Goal: Task Accomplishment & Management: Use online tool/utility

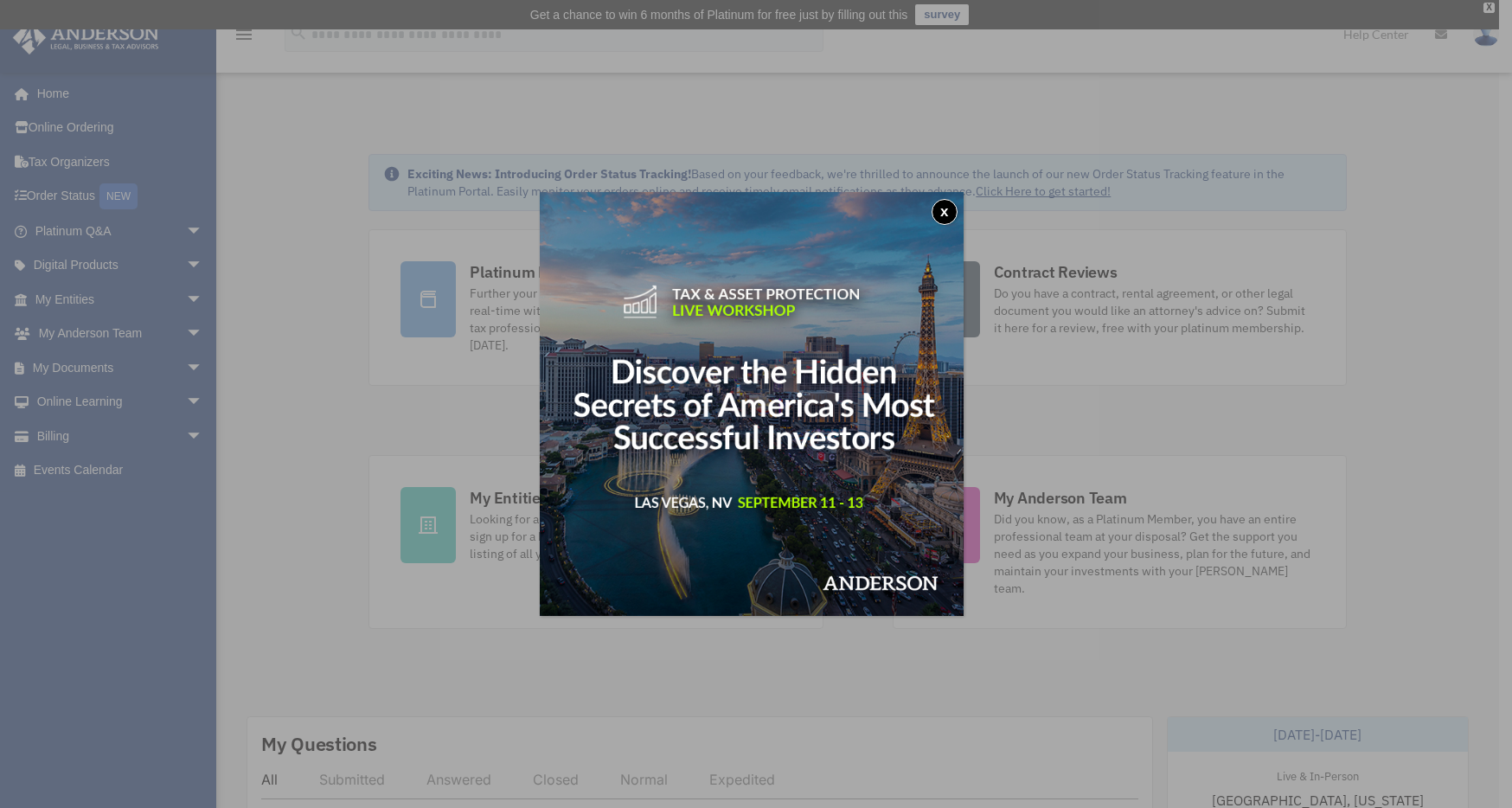
click at [943, 212] on button "x" at bounding box center [945, 212] width 26 height 26
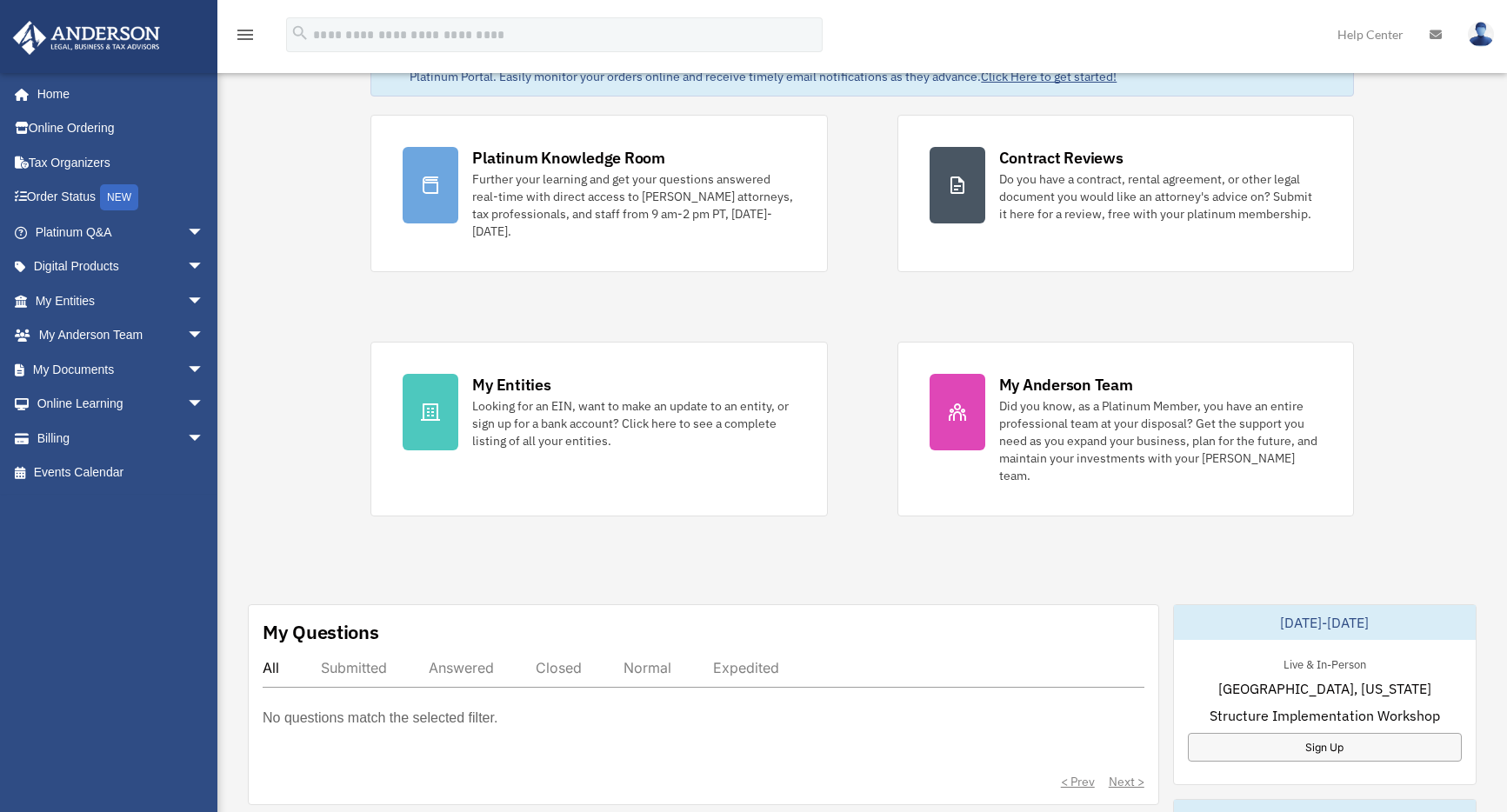
scroll to position [127, 0]
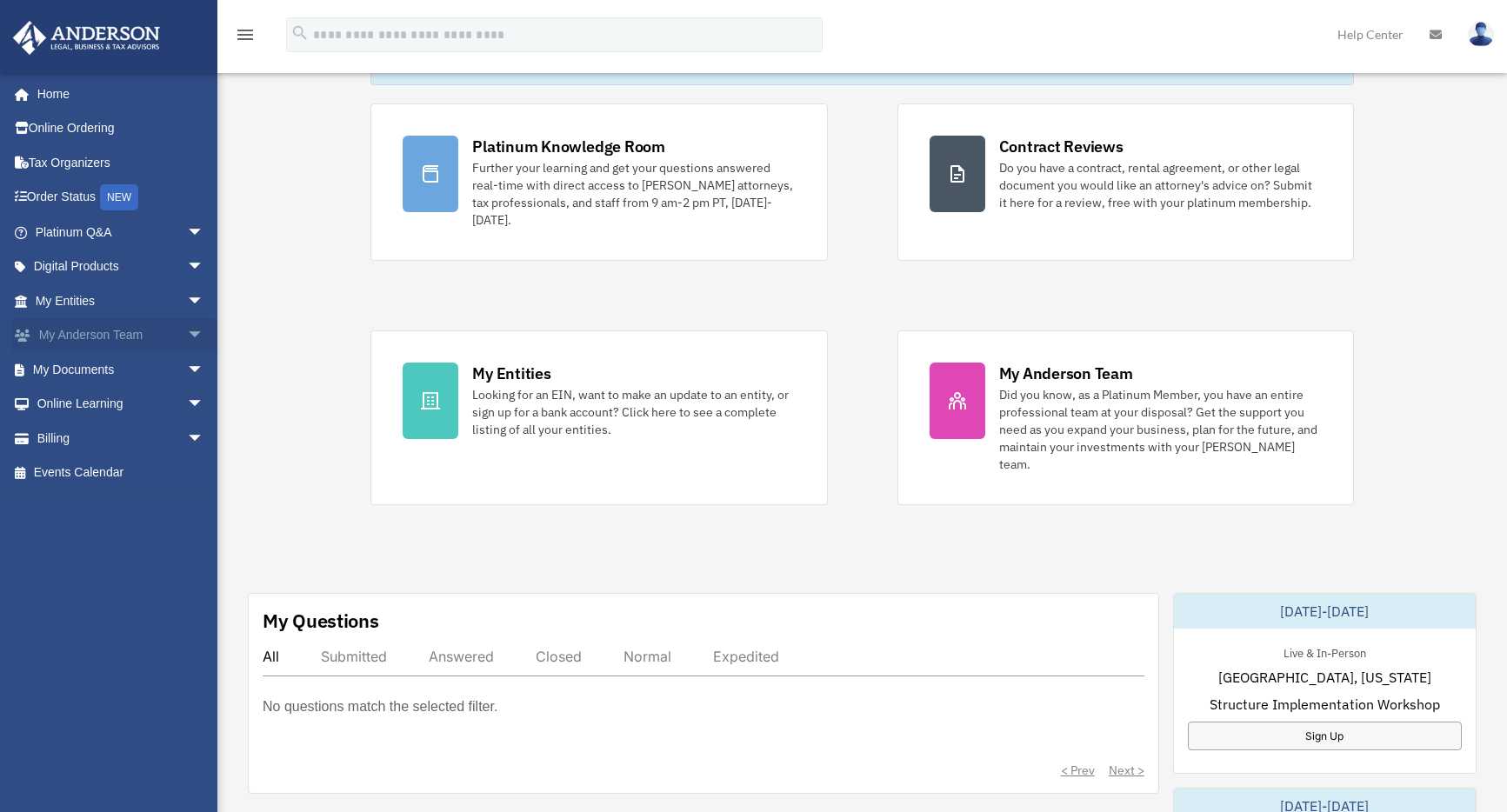
click at [187, 338] on span "arrow_drop_down" at bounding box center [204, 336] width 35 height 36
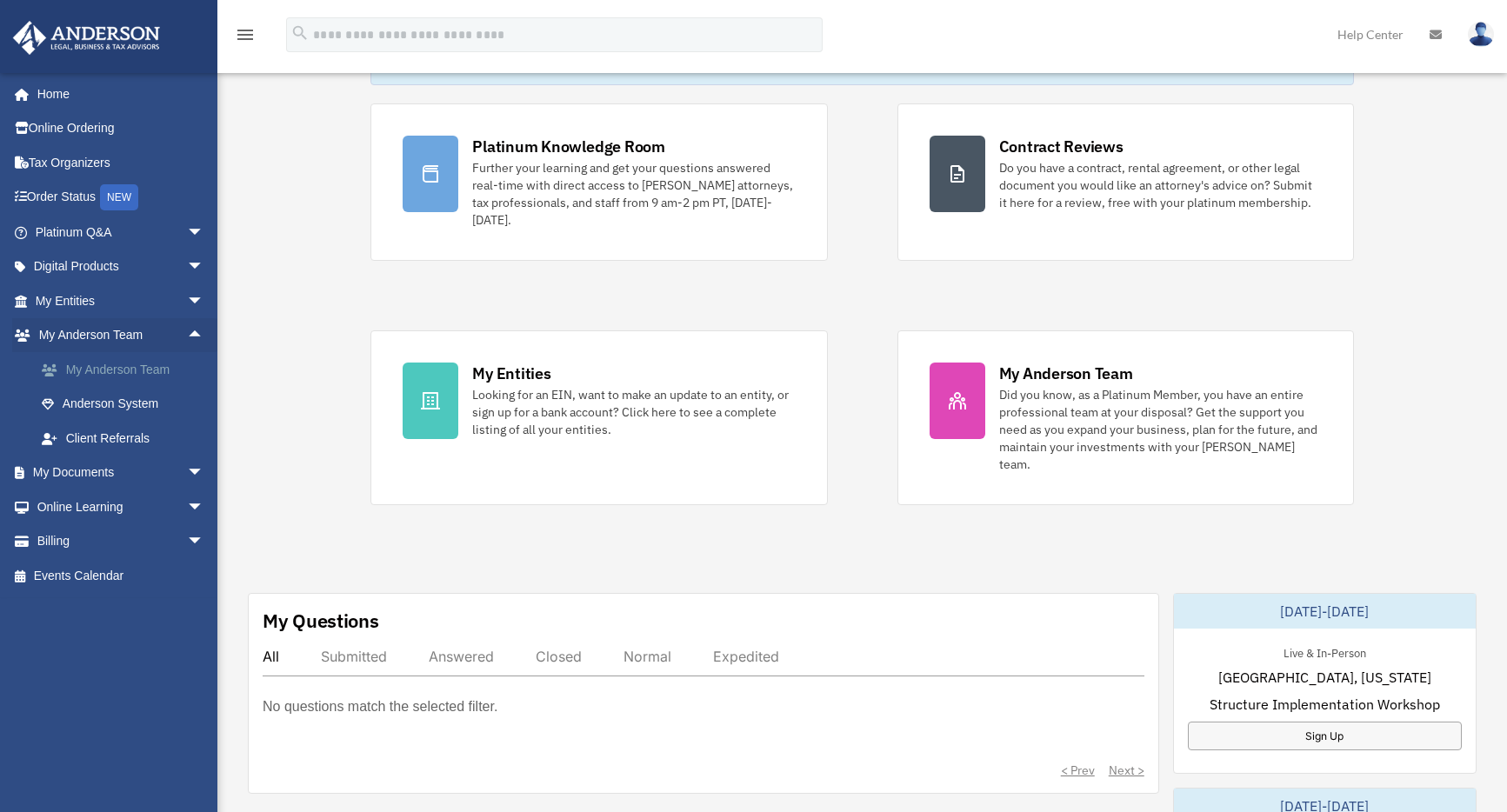
click at [173, 370] on link "My Anderson Team" at bounding box center [127, 369] width 206 height 35
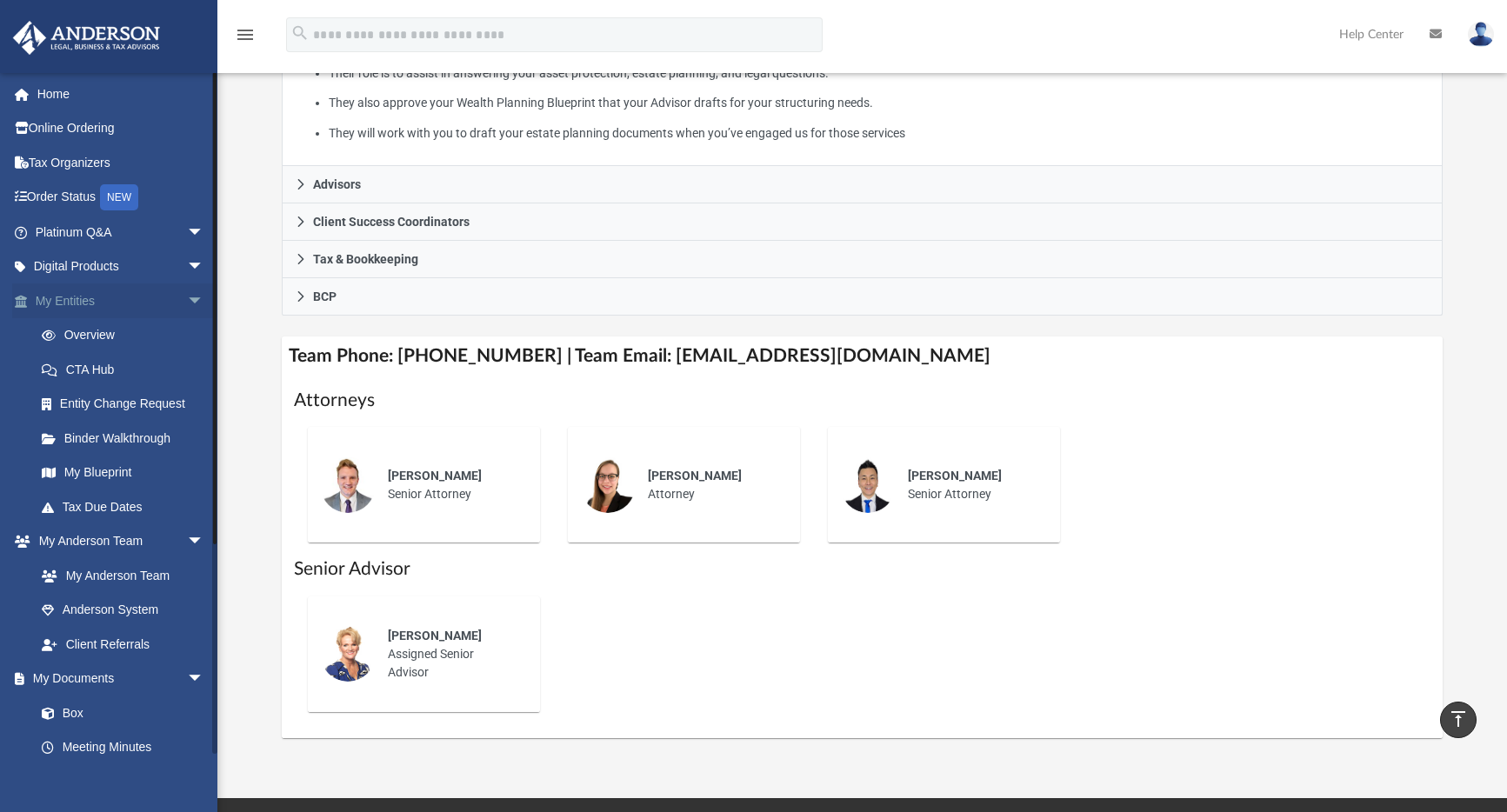
click at [187, 301] on span "arrow_drop_down" at bounding box center [204, 302] width 35 height 36
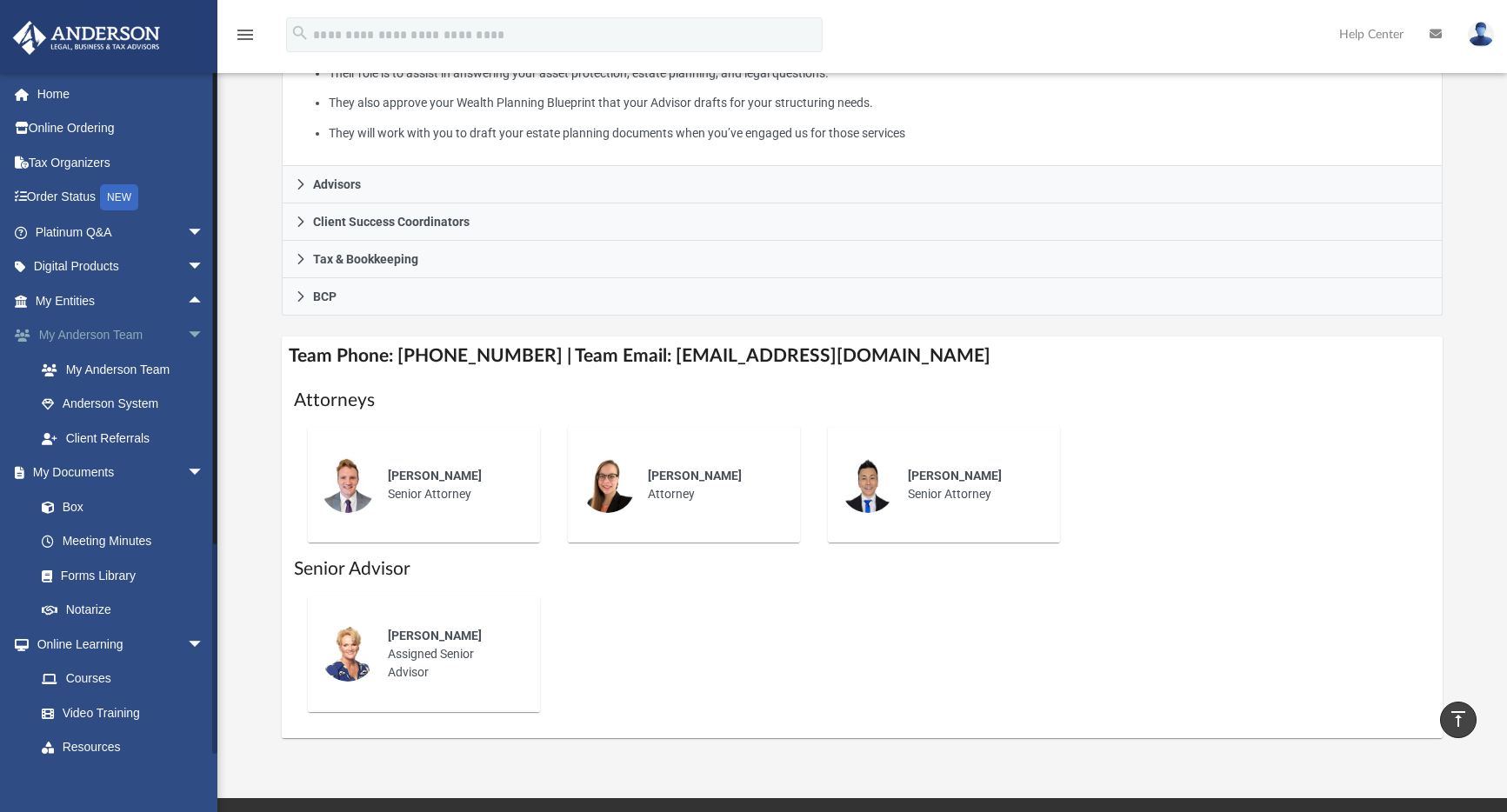
click at [187, 332] on span "arrow_drop_down" at bounding box center [204, 336] width 35 height 36
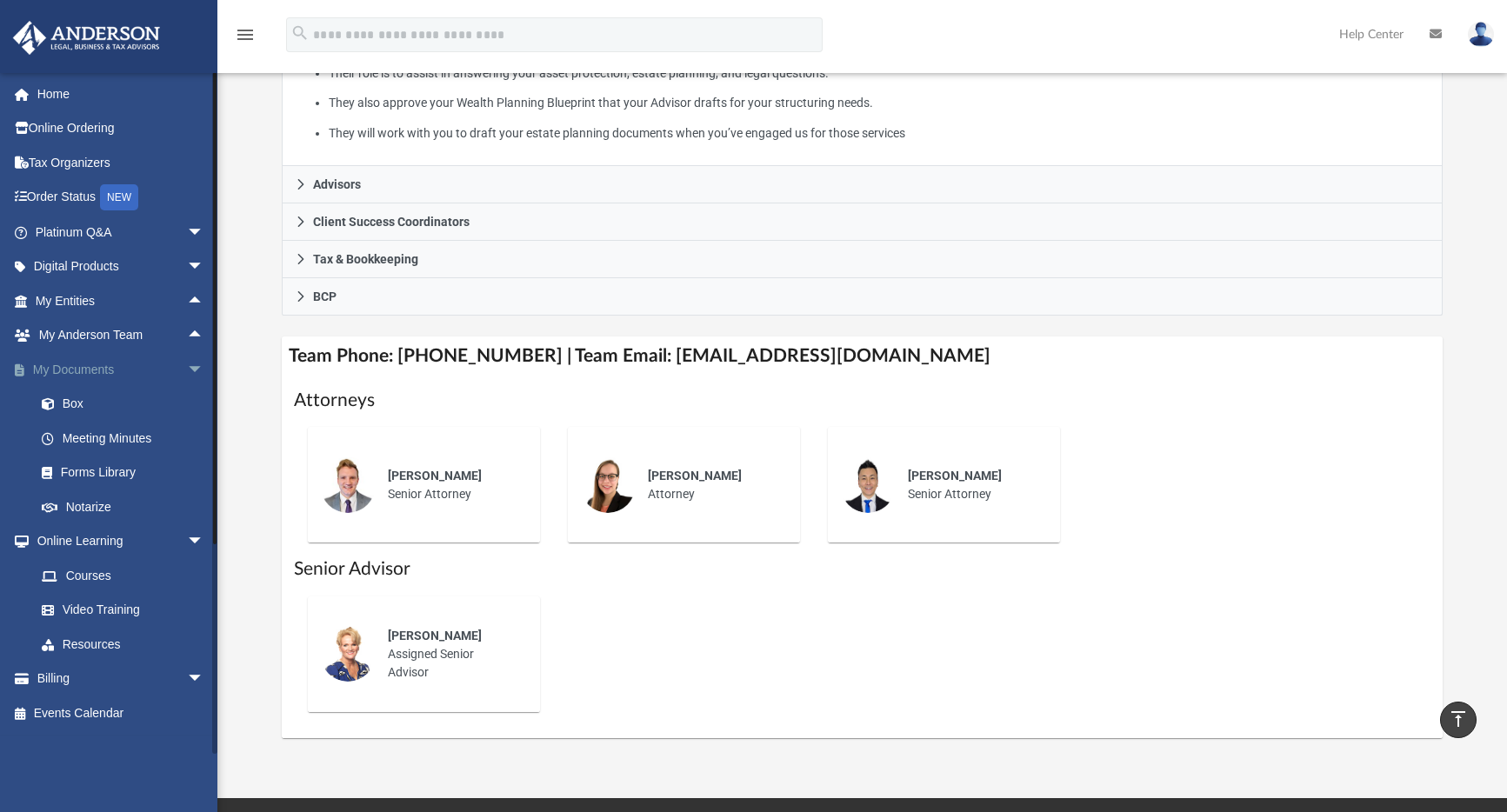
click at [187, 362] on span "arrow_drop_down" at bounding box center [204, 370] width 35 height 36
click at [187, 400] on span "arrow_drop_down" at bounding box center [204, 405] width 35 height 36
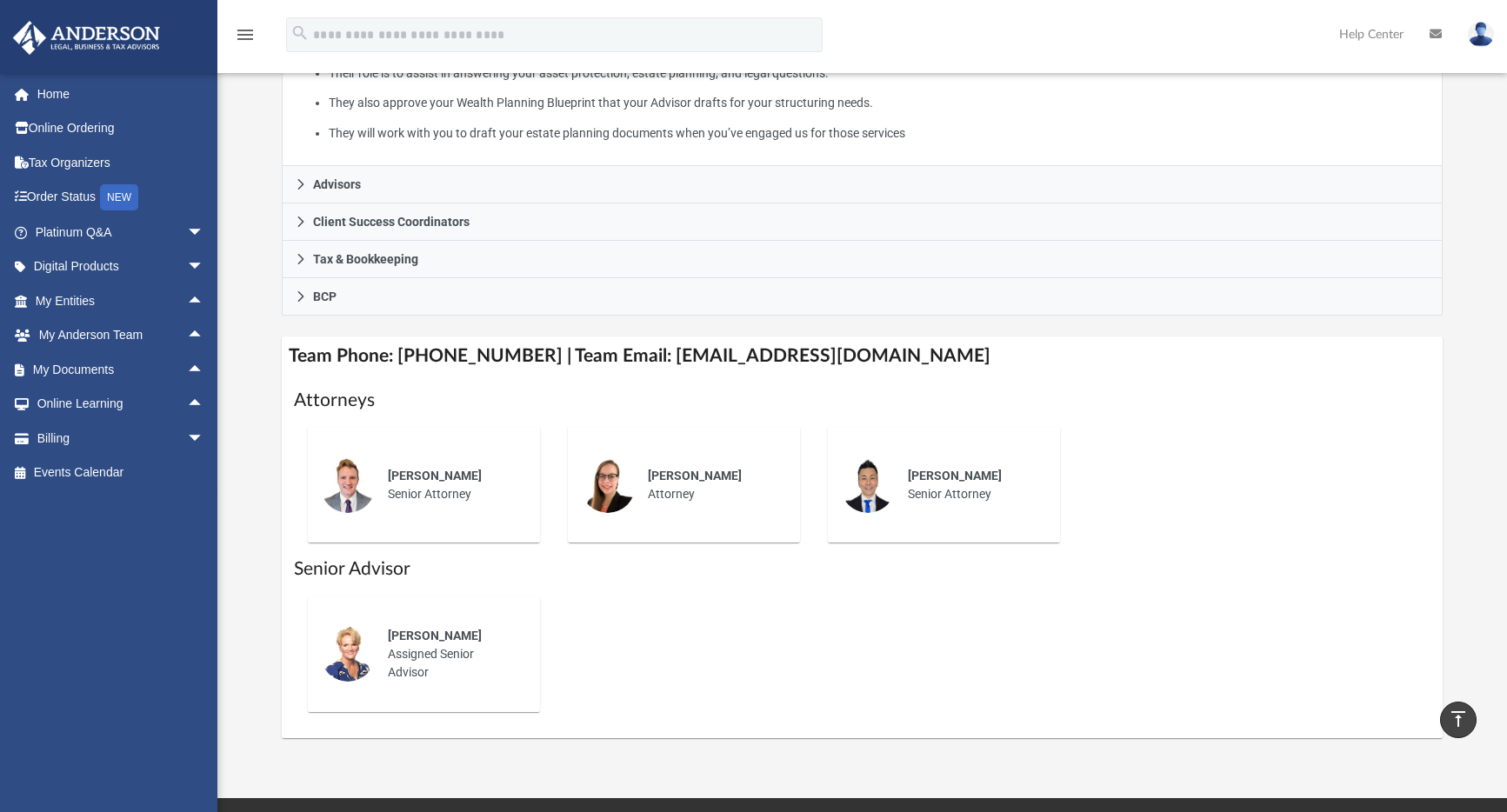
click at [247, 38] on icon "menu" at bounding box center [245, 35] width 21 height 21
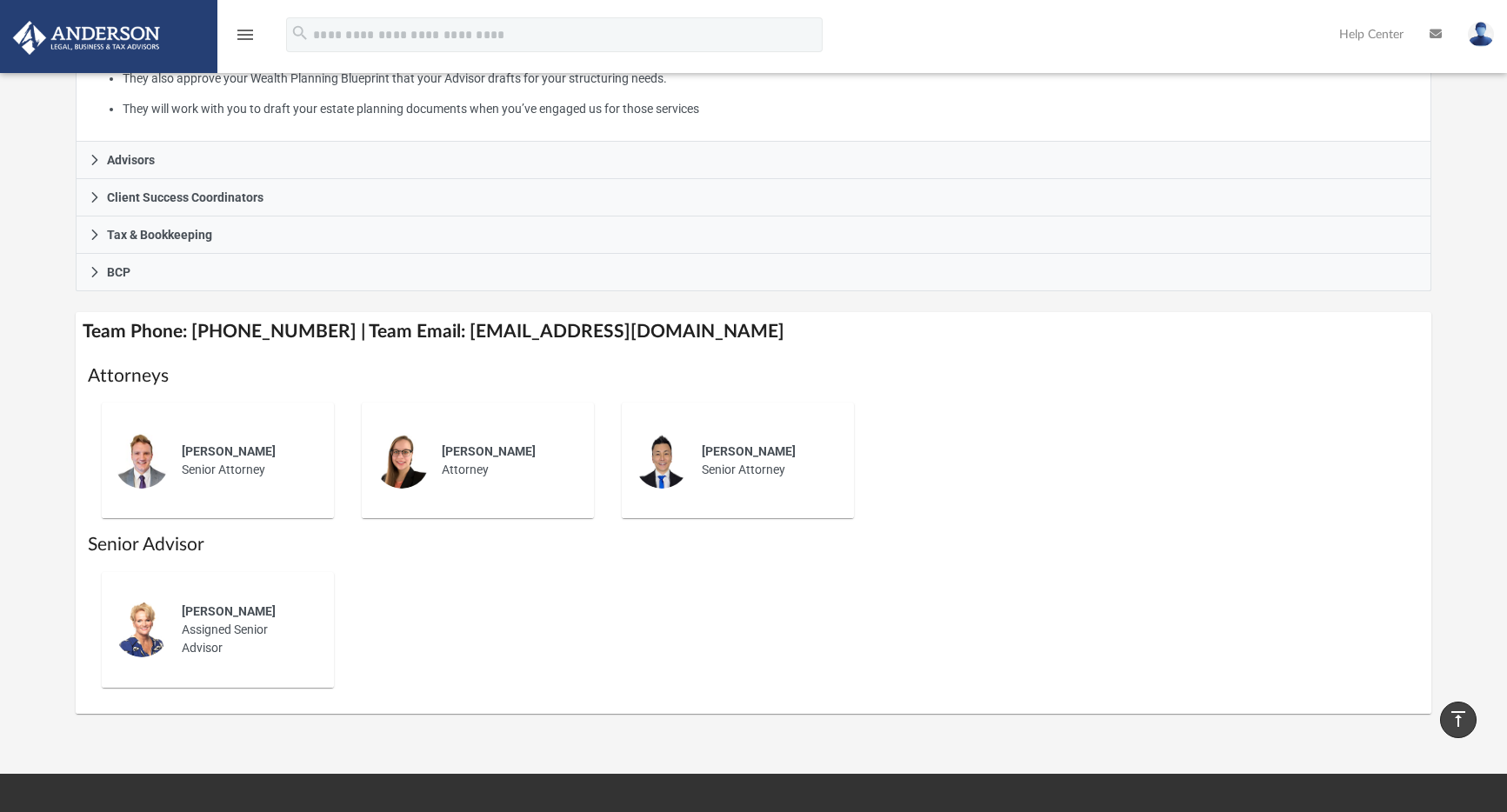
click at [244, 41] on icon "menu" at bounding box center [245, 35] width 21 height 21
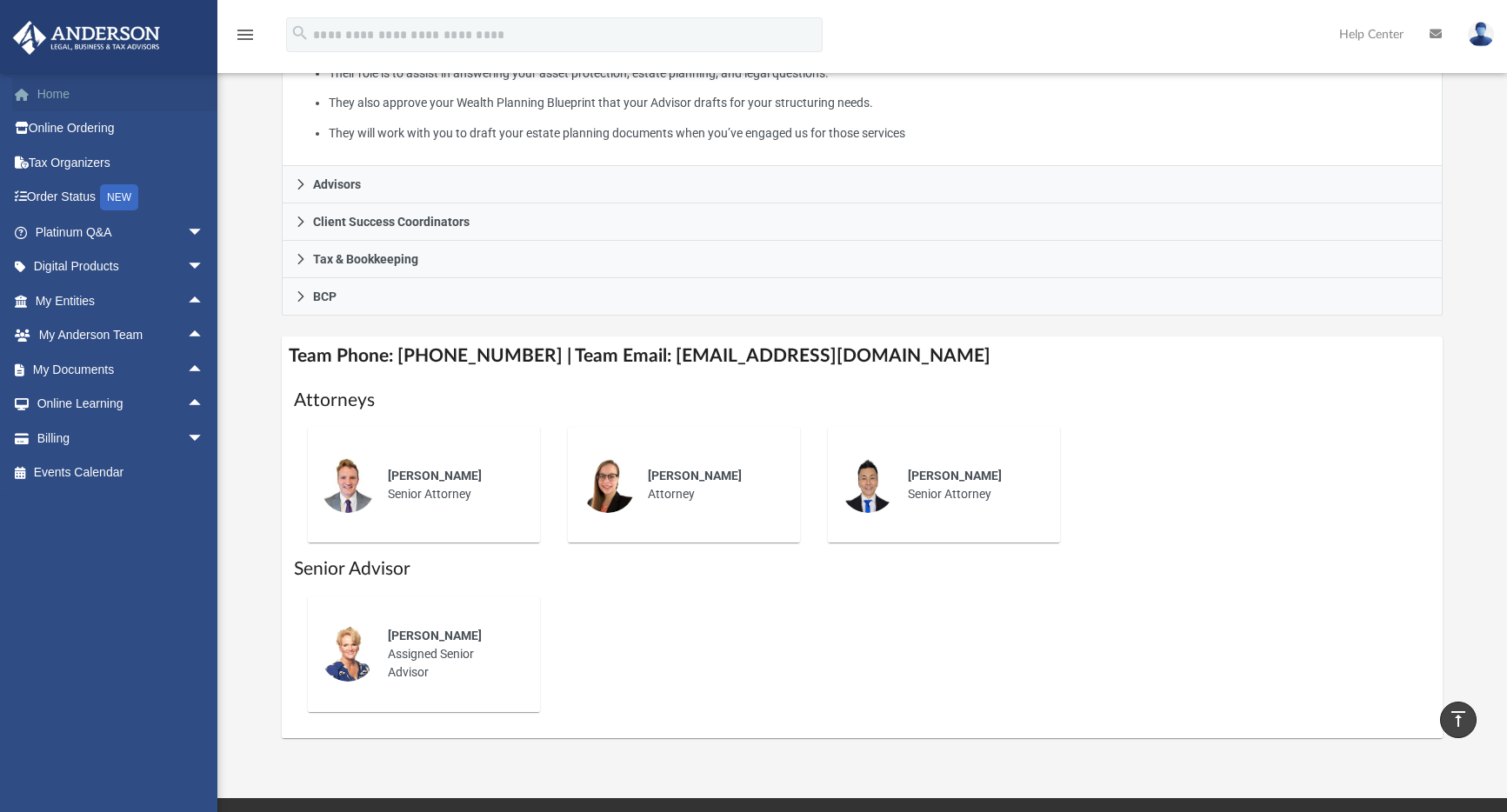
click at [65, 99] on link "Home" at bounding box center [121, 94] width 218 height 35
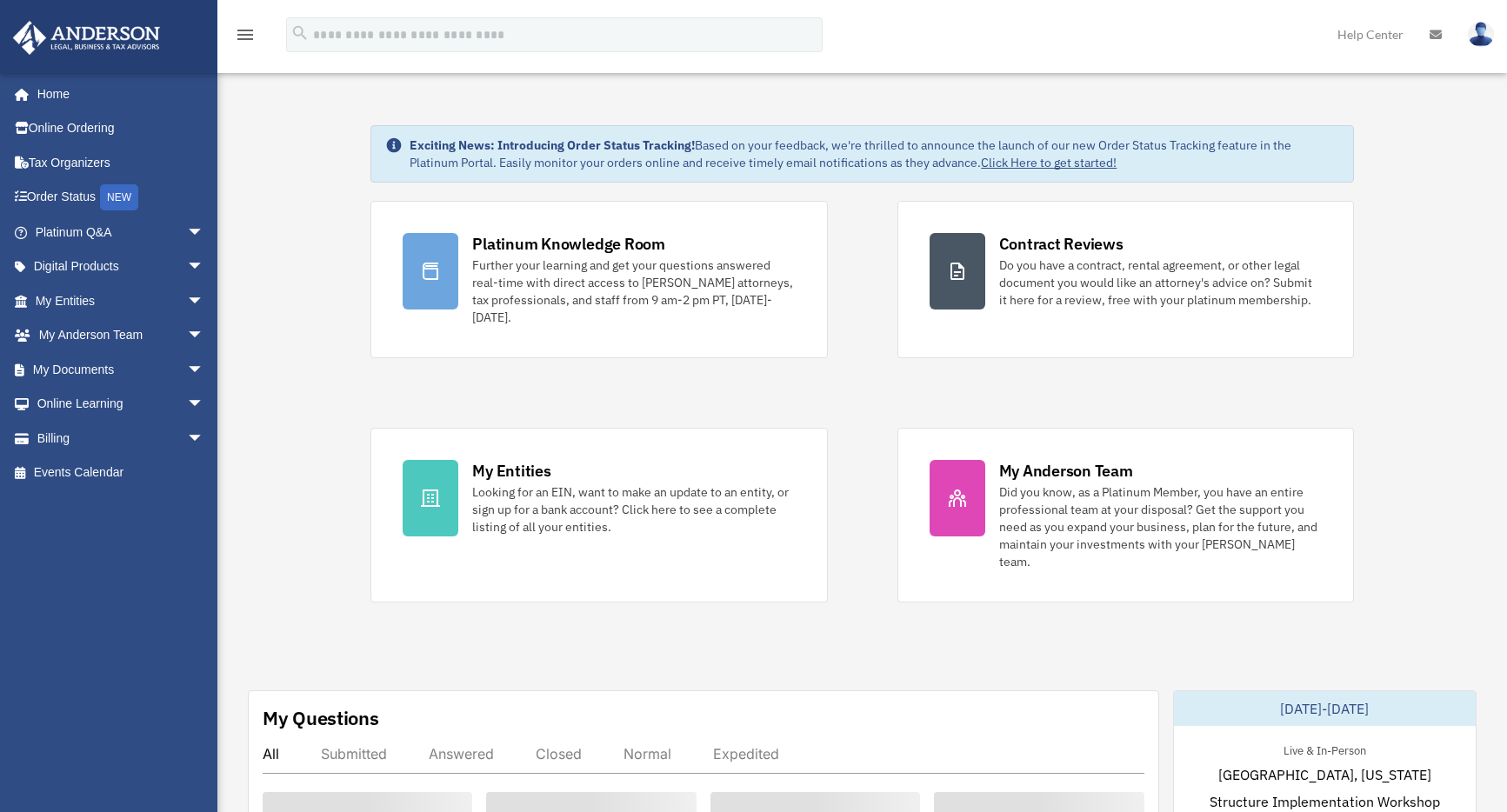
click at [59, 96] on link "Home" at bounding box center [117, 94] width 210 height 35
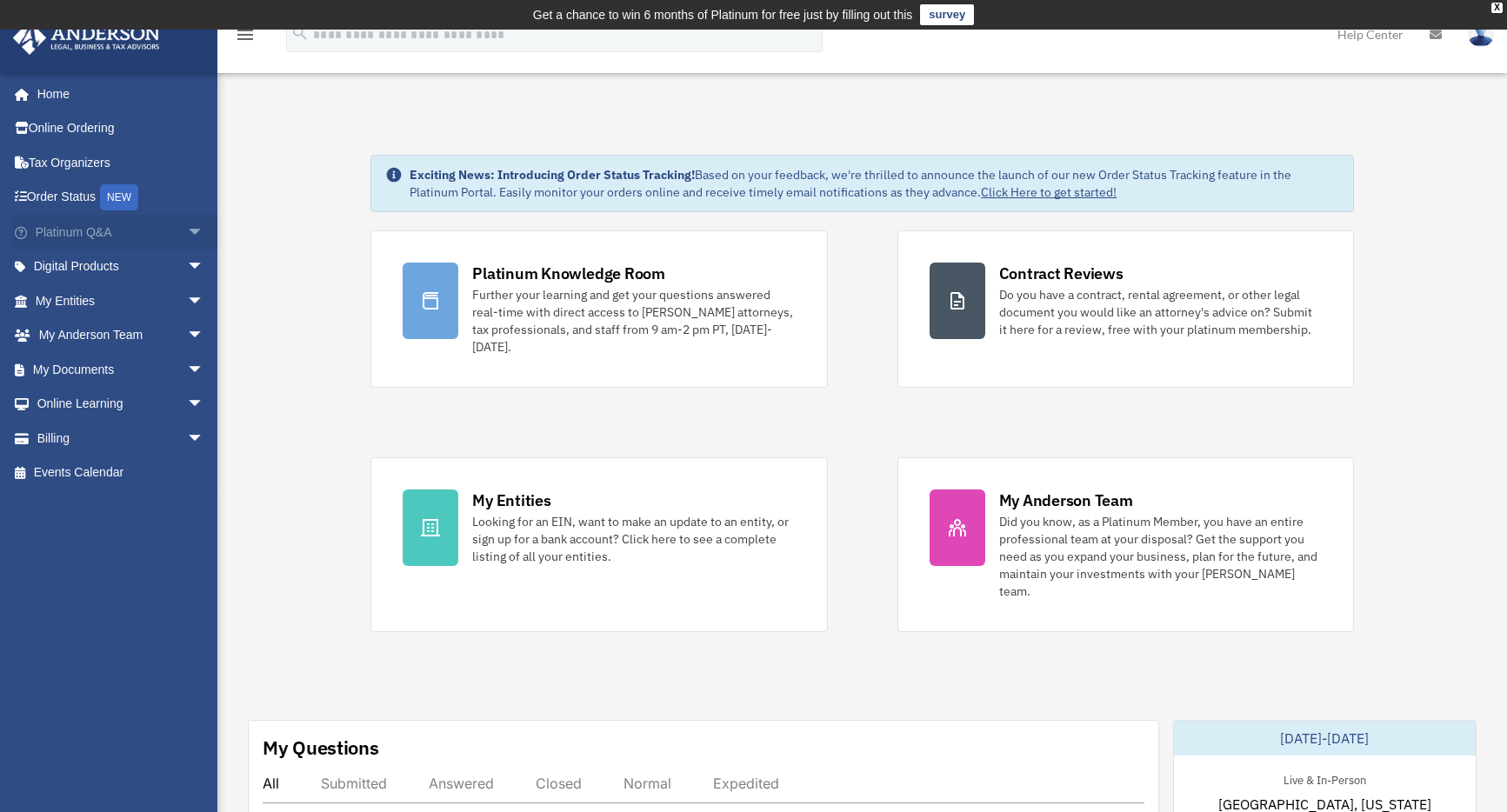
click at [167, 226] on link "Platinum Q&A arrow_drop_down" at bounding box center [121, 231] width 218 height 35
click at [187, 229] on span "arrow_drop_down" at bounding box center [204, 232] width 35 height 36
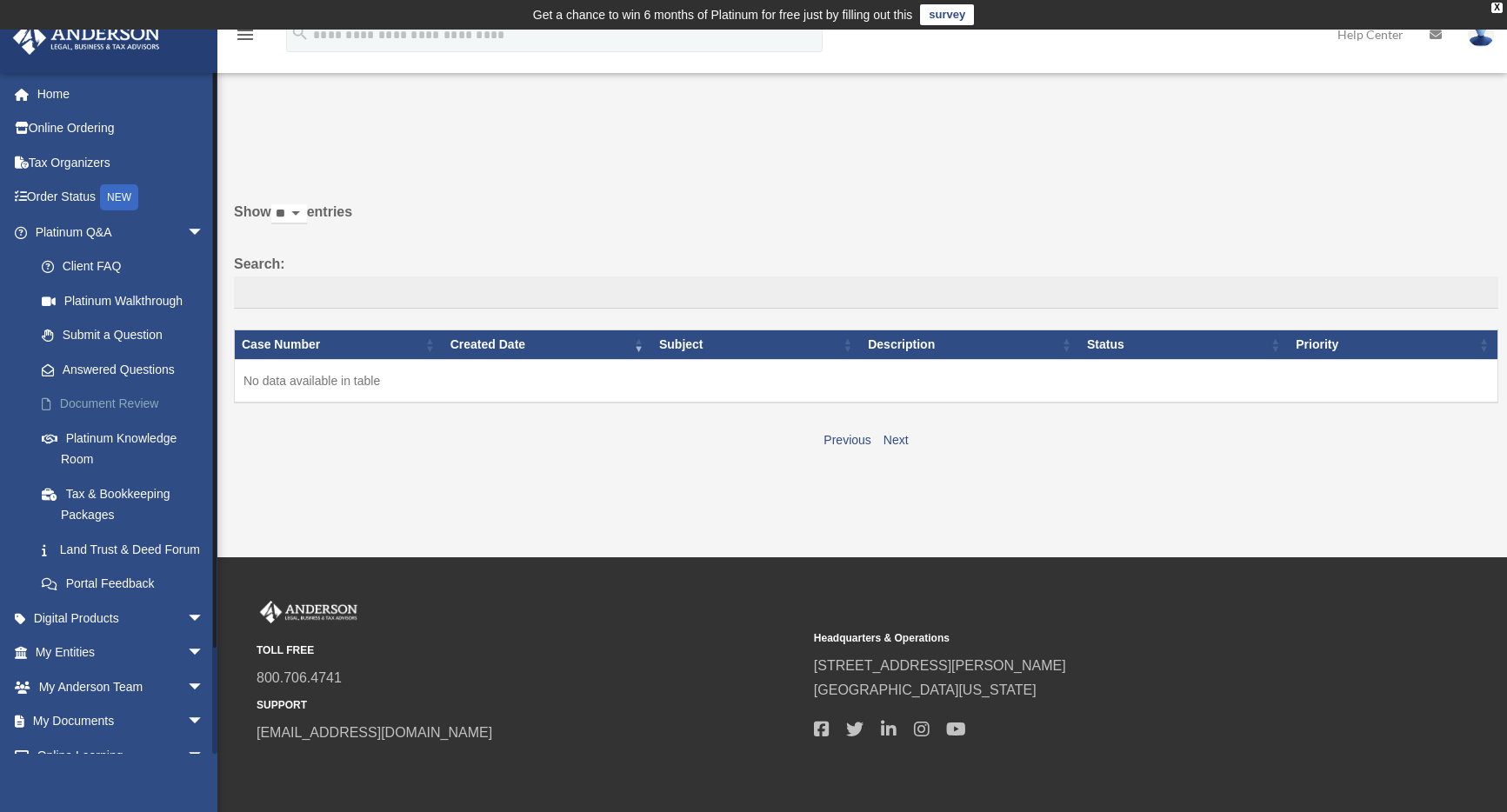
click at [124, 406] on link "Document Review" at bounding box center [127, 404] width 206 height 35
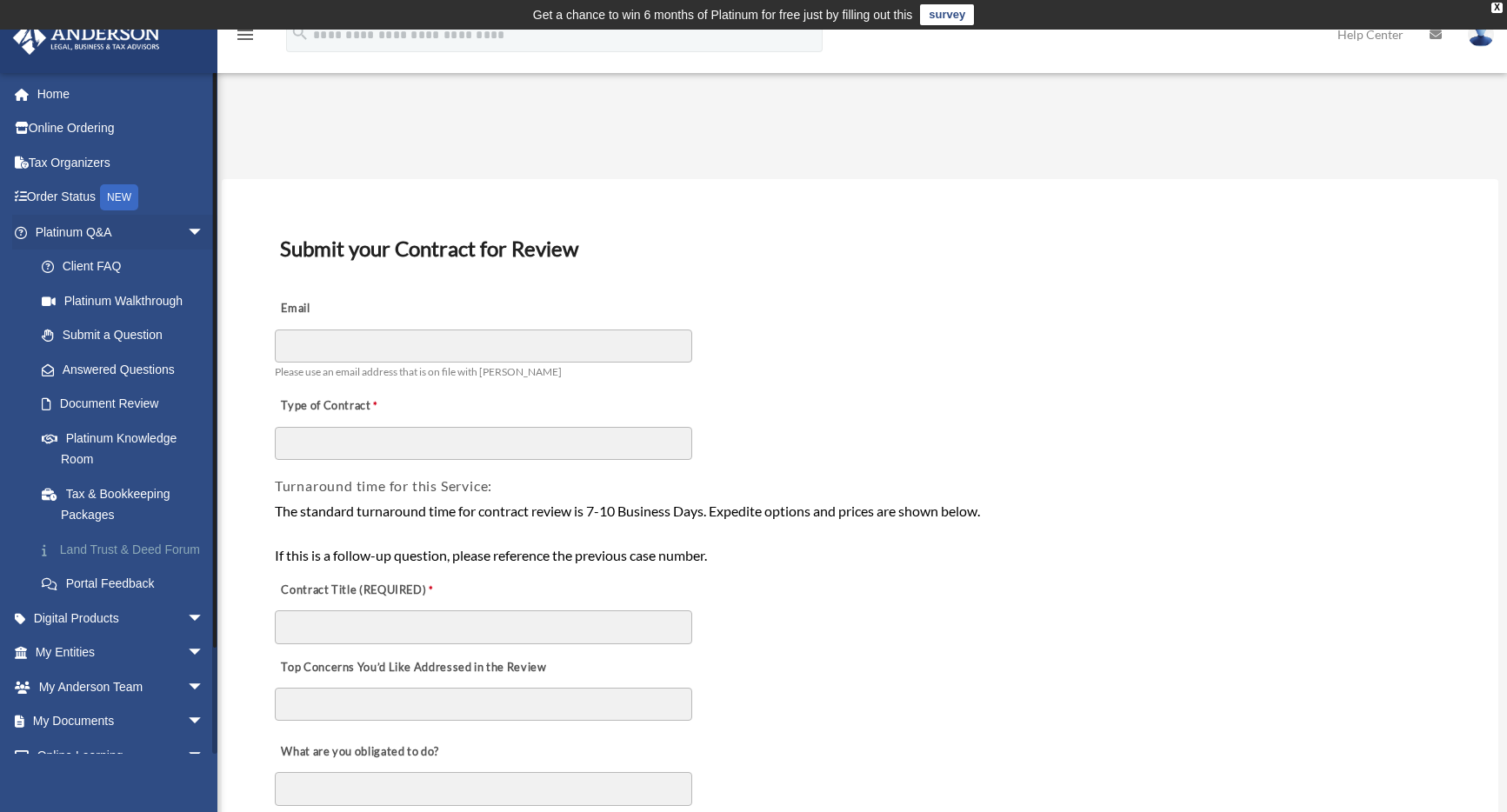
click at [150, 554] on link "Land Trust & Deed Forum" at bounding box center [127, 549] width 206 height 35
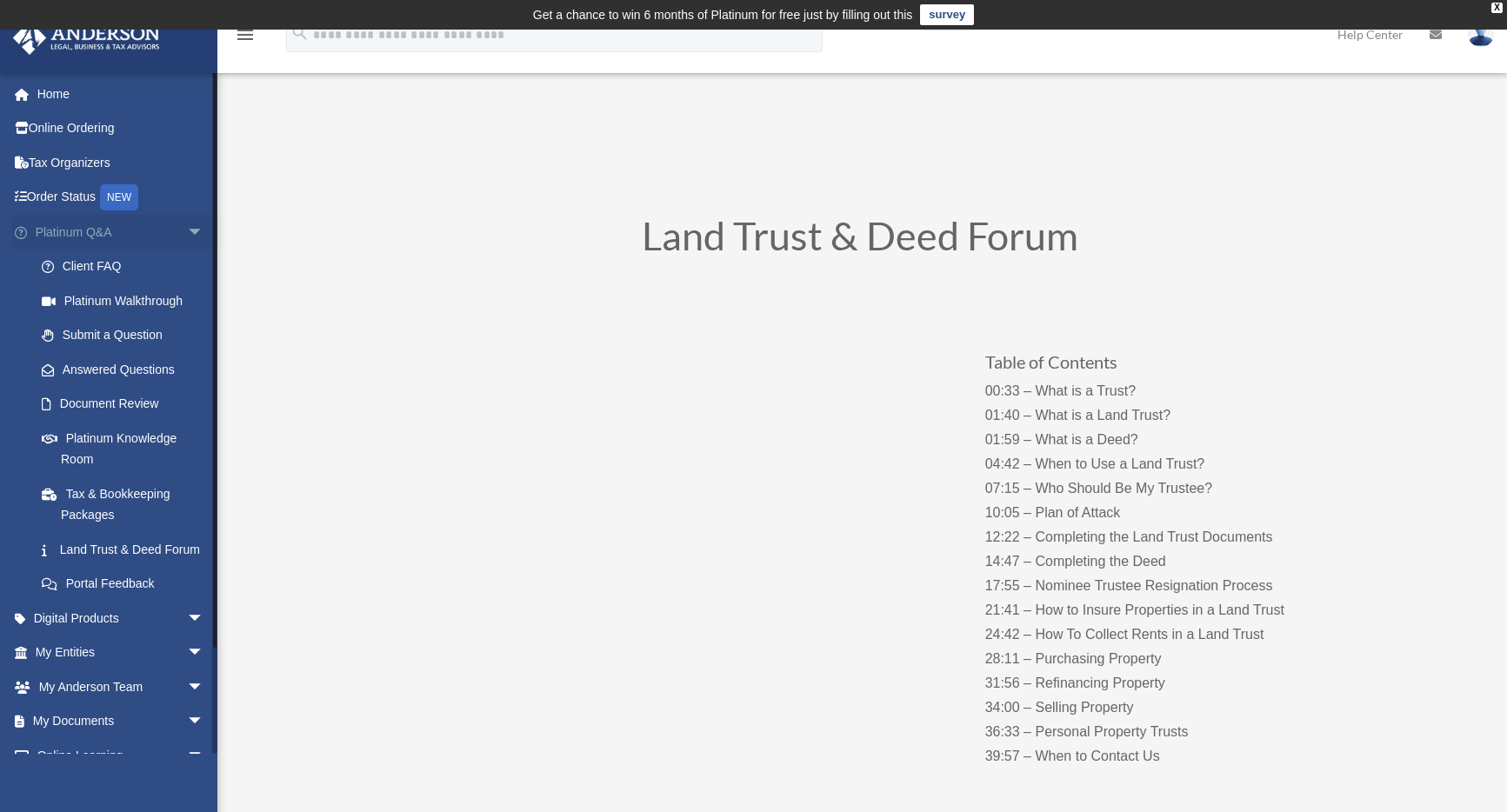
click at [187, 230] on span "arrow_drop_down" at bounding box center [204, 232] width 35 height 36
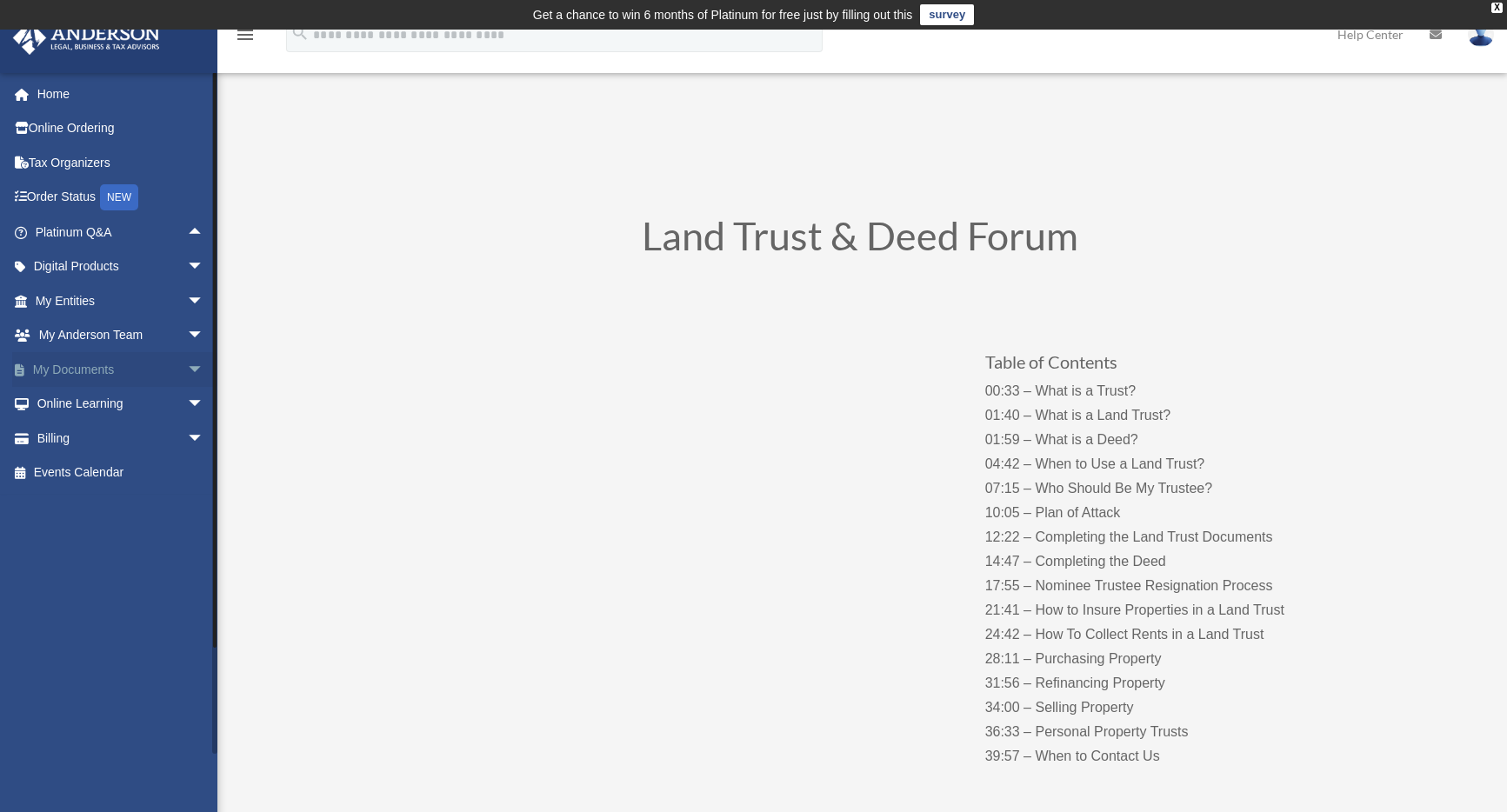
click at [187, 362] on span "arrow_drop_down" at bounding box center [204, 370] width 35 height 36
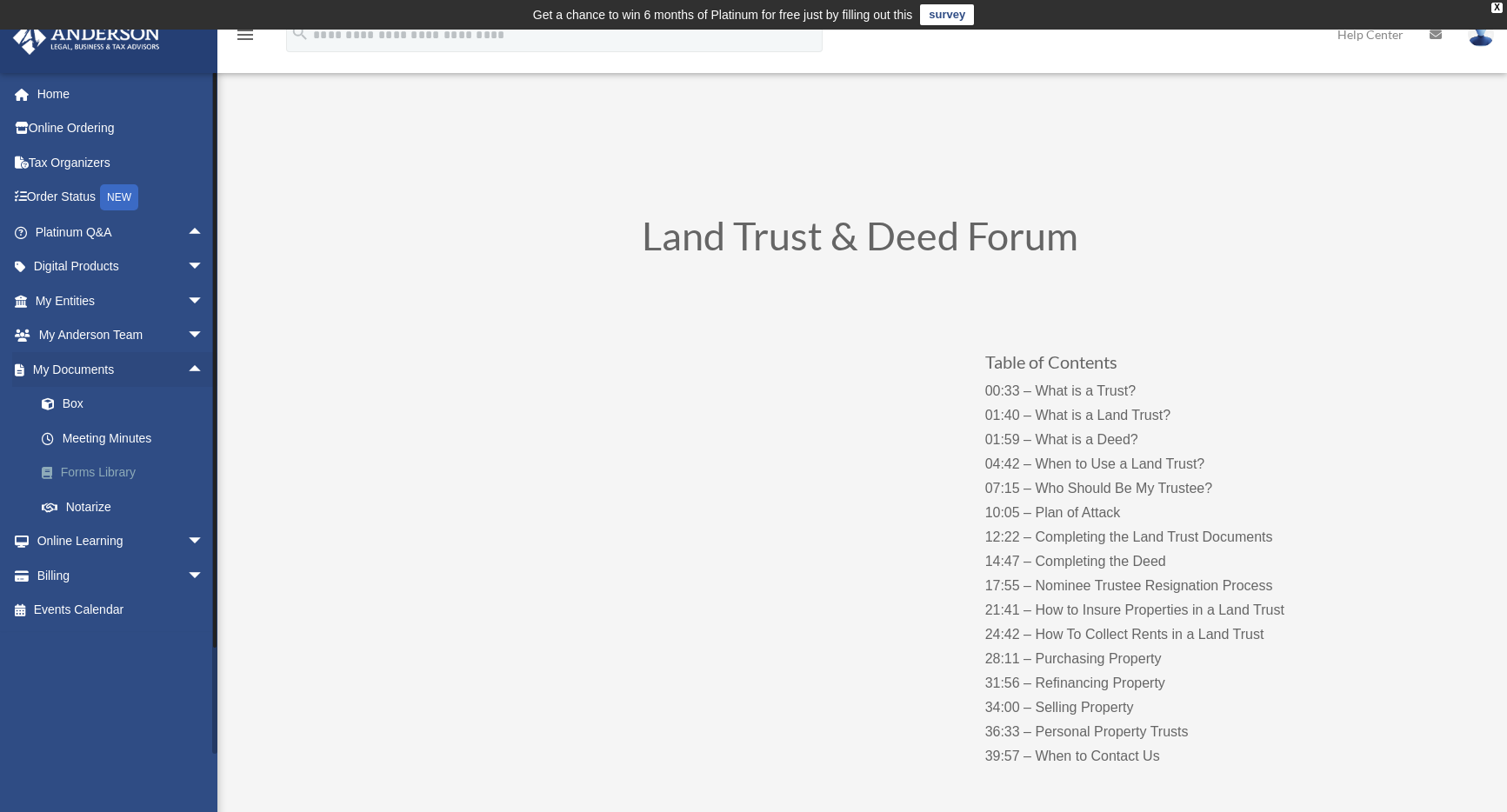
click at [111, 472] on link "Forms Library" at bounding box center [127, 473] width 206 height 35
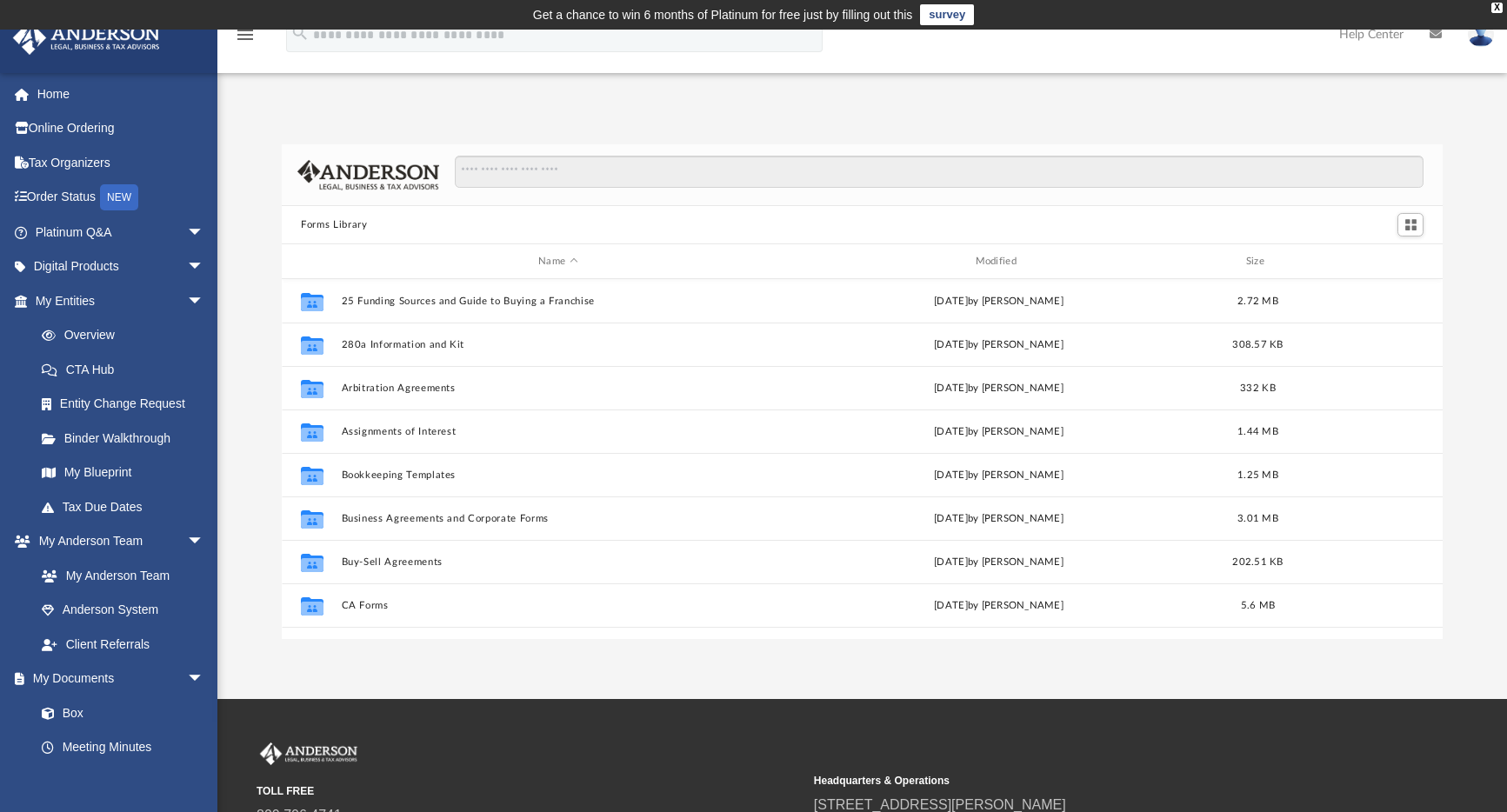
scroll to position [382, 1148]
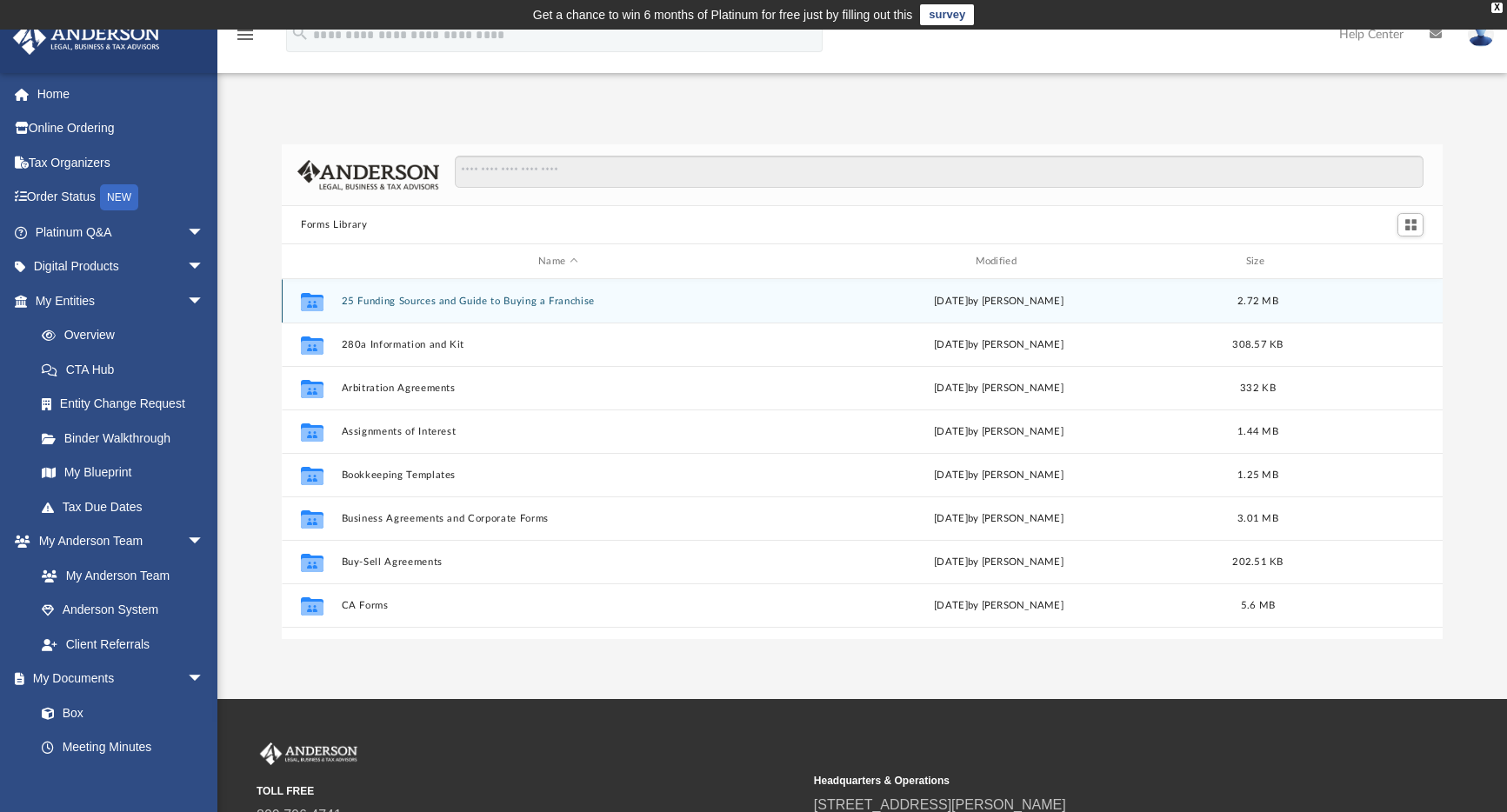
click at [416, 307] on div "Collaborated Folder 25 Funding Sources and Guide to Buying a Franchise [DATE] b…" at bounding box center [863, 301] width 1161 height 43
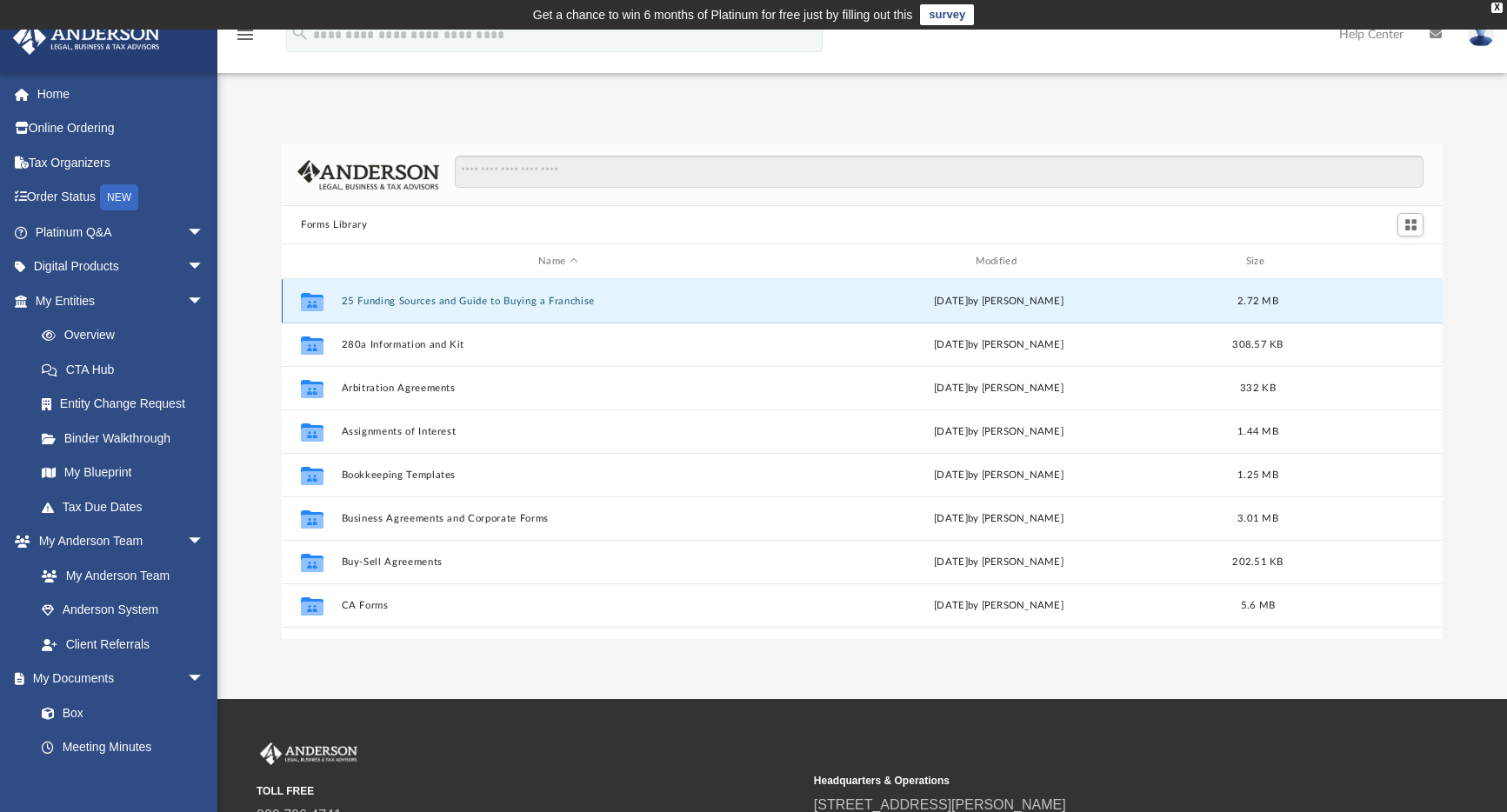
click at [416, 307] on div "Collaborated Folder 25 Funding Sources and Guide to Buying a Franchise [DATE] b…" at bounding box center [863, 301] width 1161 height 43
click at [314, 303] on icon "grid" at bounding box center [312, 302] width 22 height 19
click at [117, 478] on link "My Blueprint" at bounding box center [127, 473] width 206 height 35
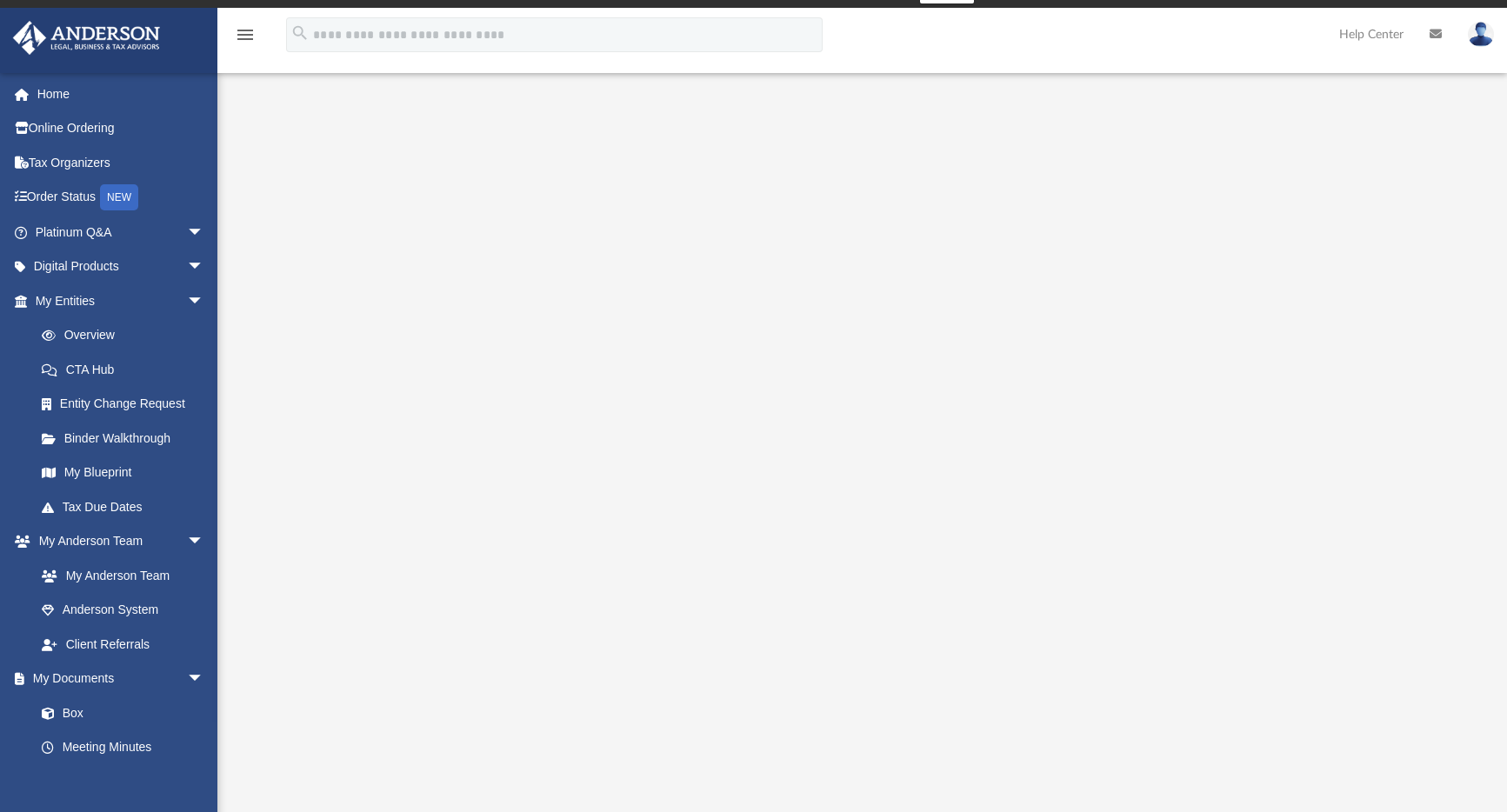
scroll to position [33, 0]
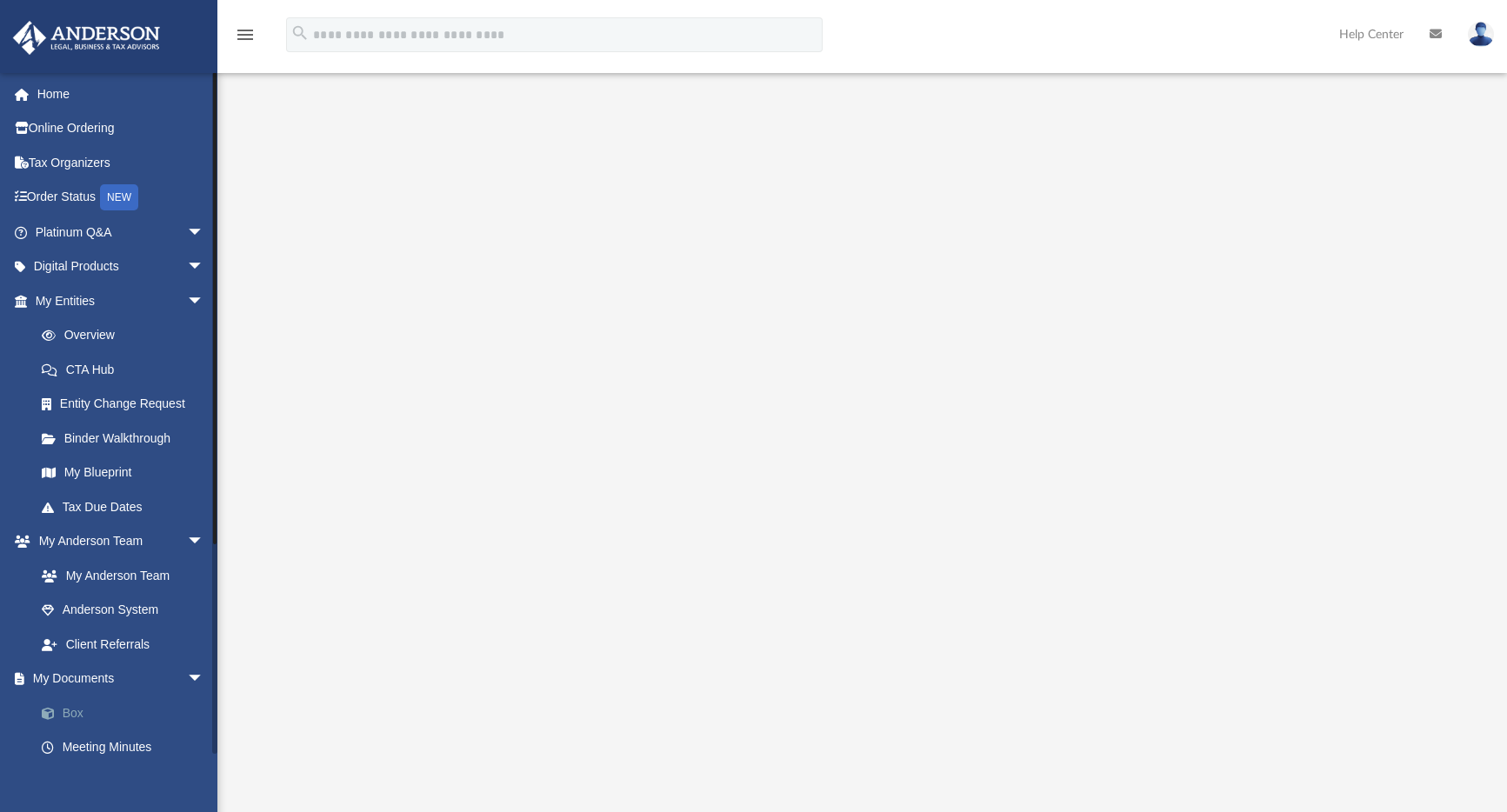
click at [69, 708] on link "Box" at bounding box center [127, 713] width 206 height 35
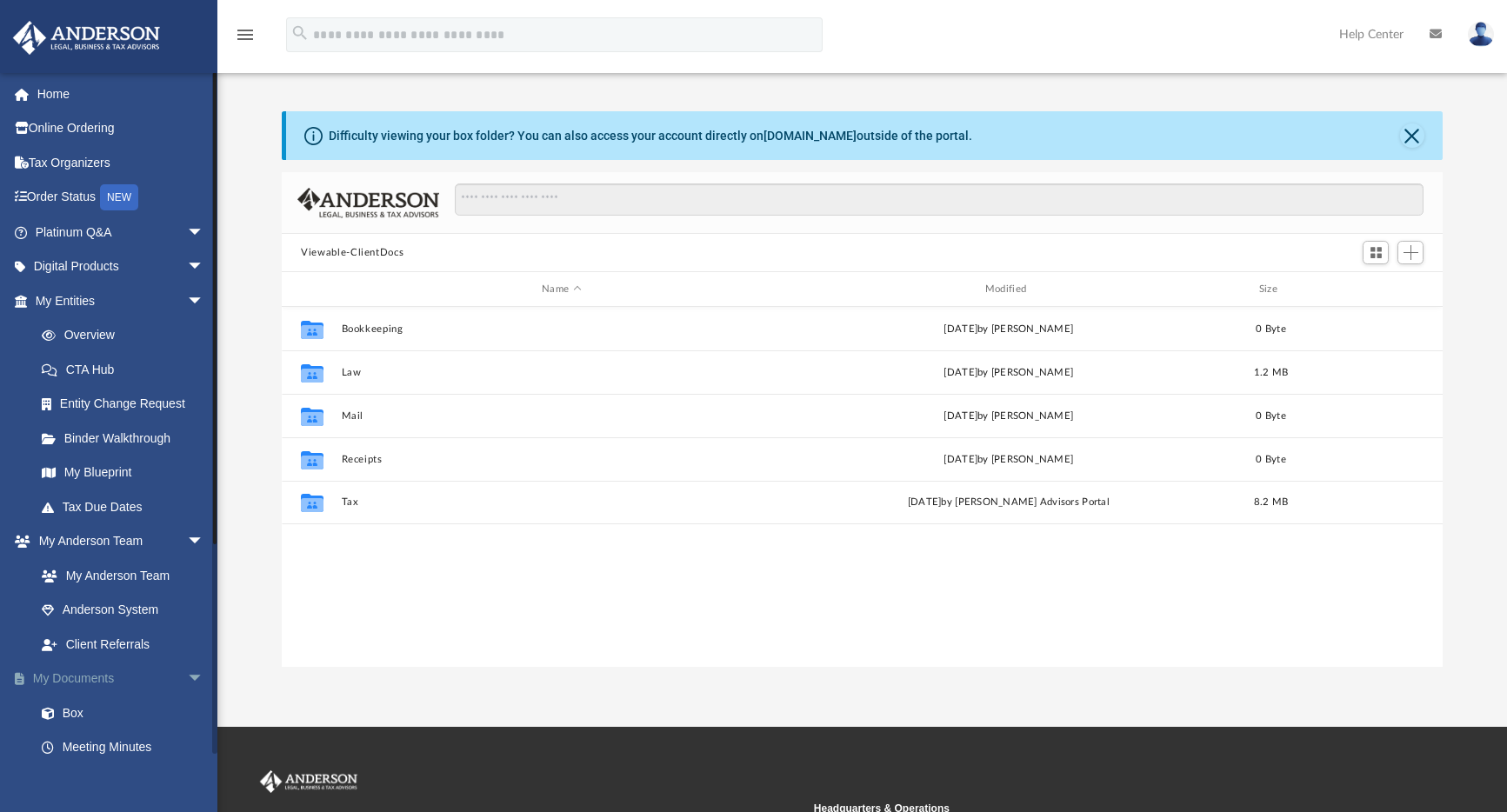
scroll to position [382, 1148]
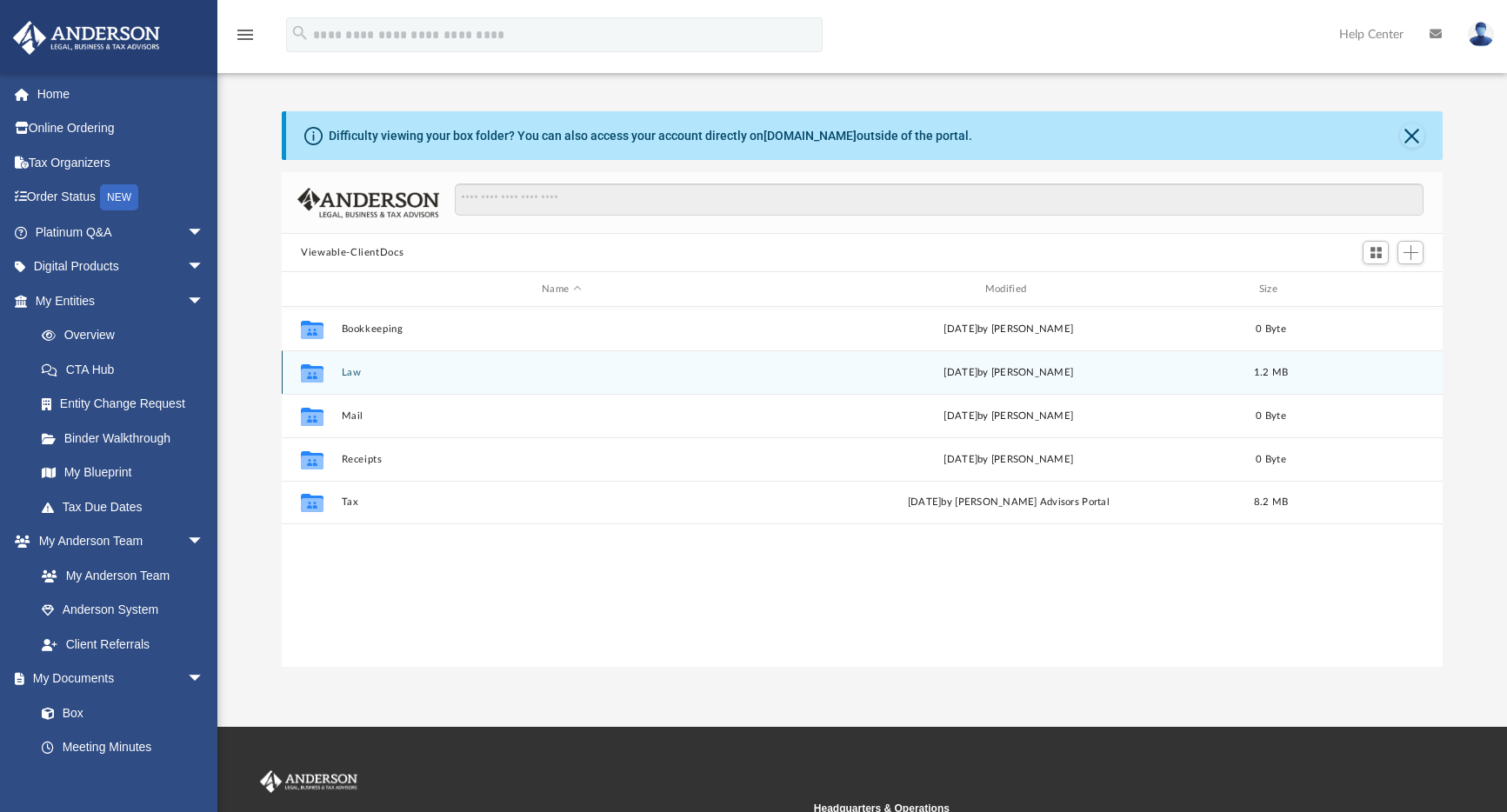
click at [311, 366] on icon "grid" at bounding box center [312, 373] width 22 height 19
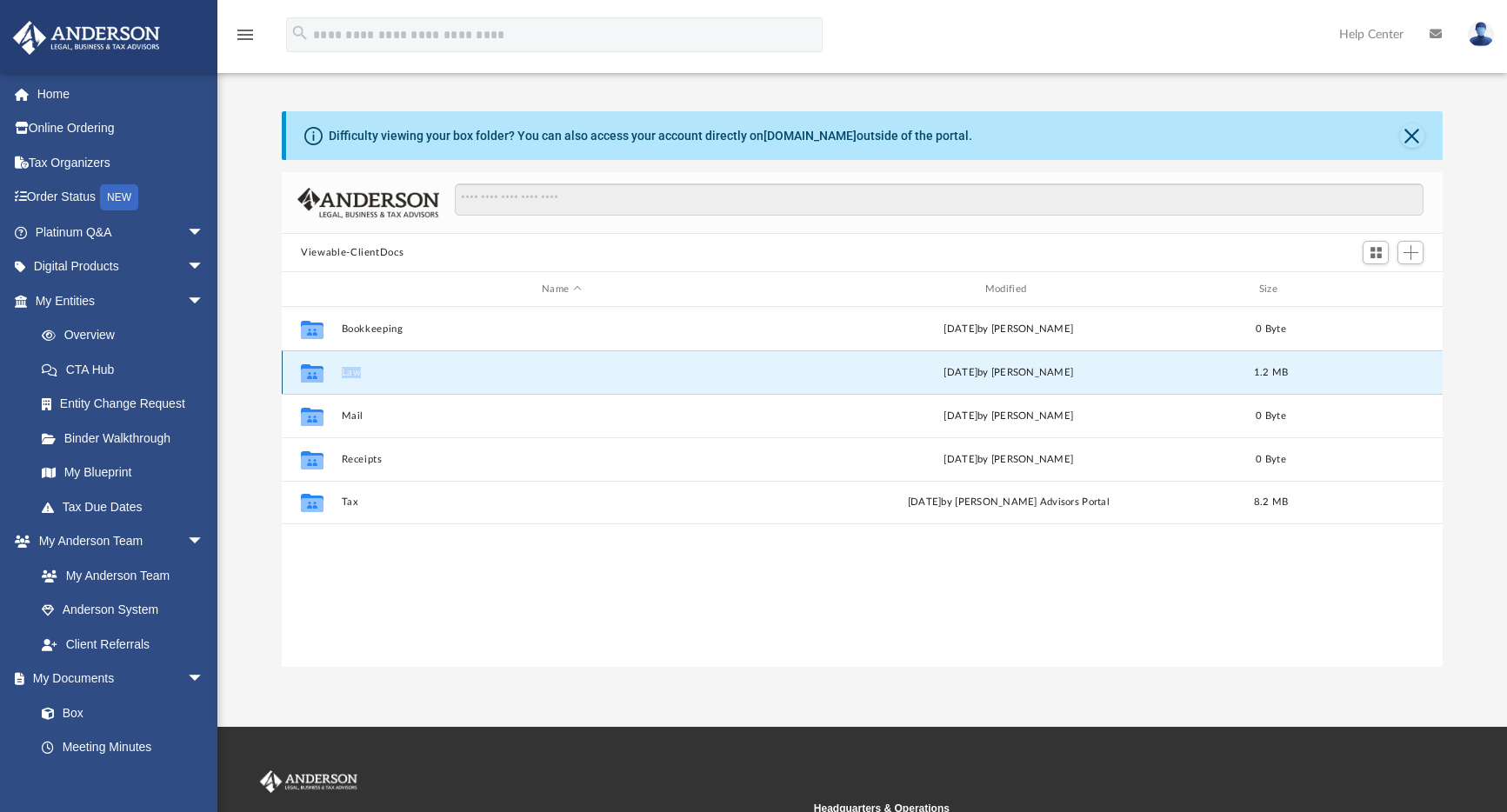
click at [311, 366] on icon "grid" at bounding box center [312, 373] width 22 height 19
click at [350, 372] on button "Law" at bounding box center [562, 373] width 440 height 11
click at [349, 372] on button "Law" at bounding box center [562, 373] width 440 height 11
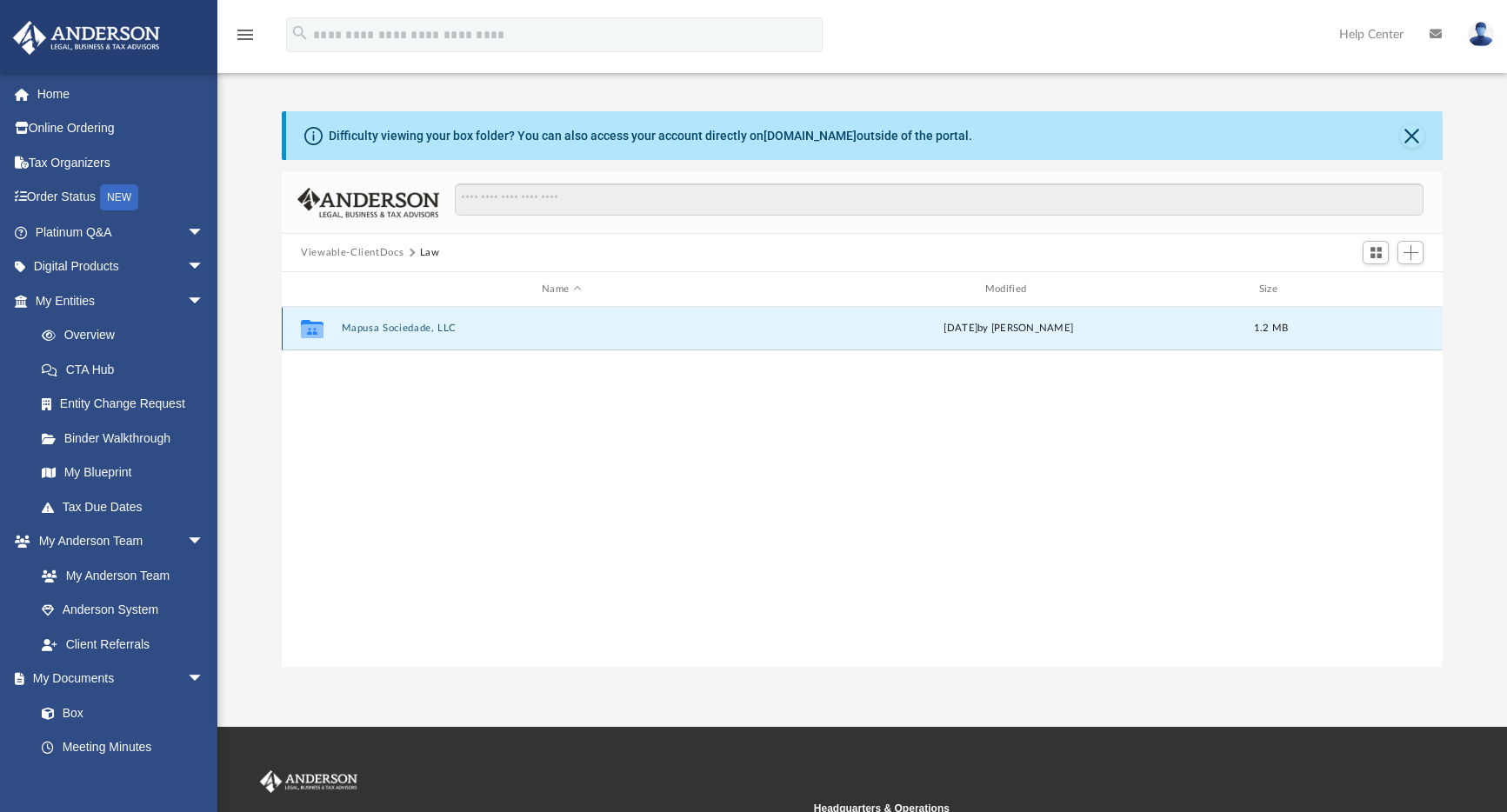
click at [390, 332] on button "Mapusa Sociedade, LLC" at bounding box center [562, 329] width 440 height 11
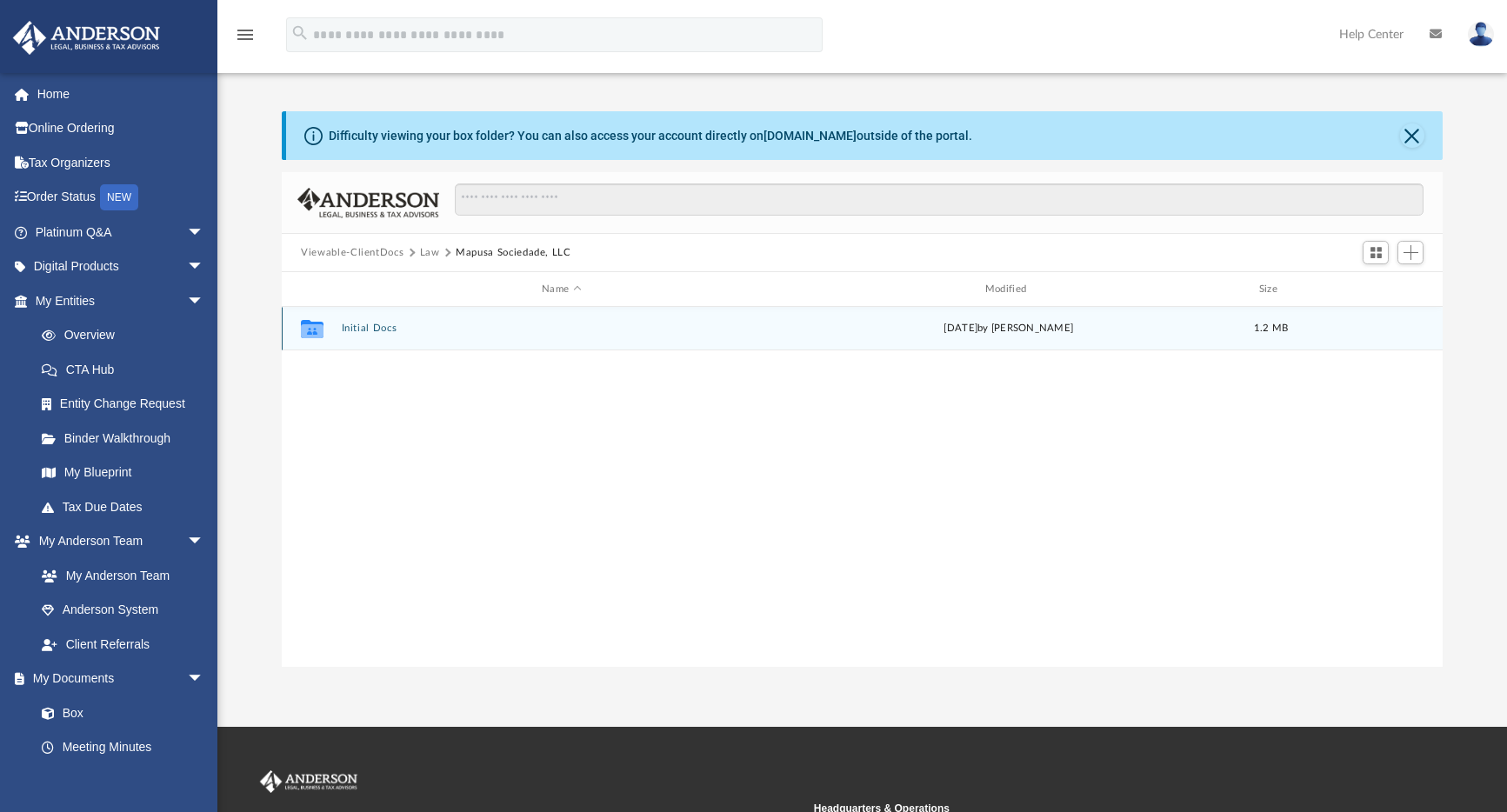
click at [381, 335] on div "Collaborated Folder Initial Docs [DATE] by [PERSON_NAME] 1.2 MB" at bounding box center [863, 329] width 1161 height 43
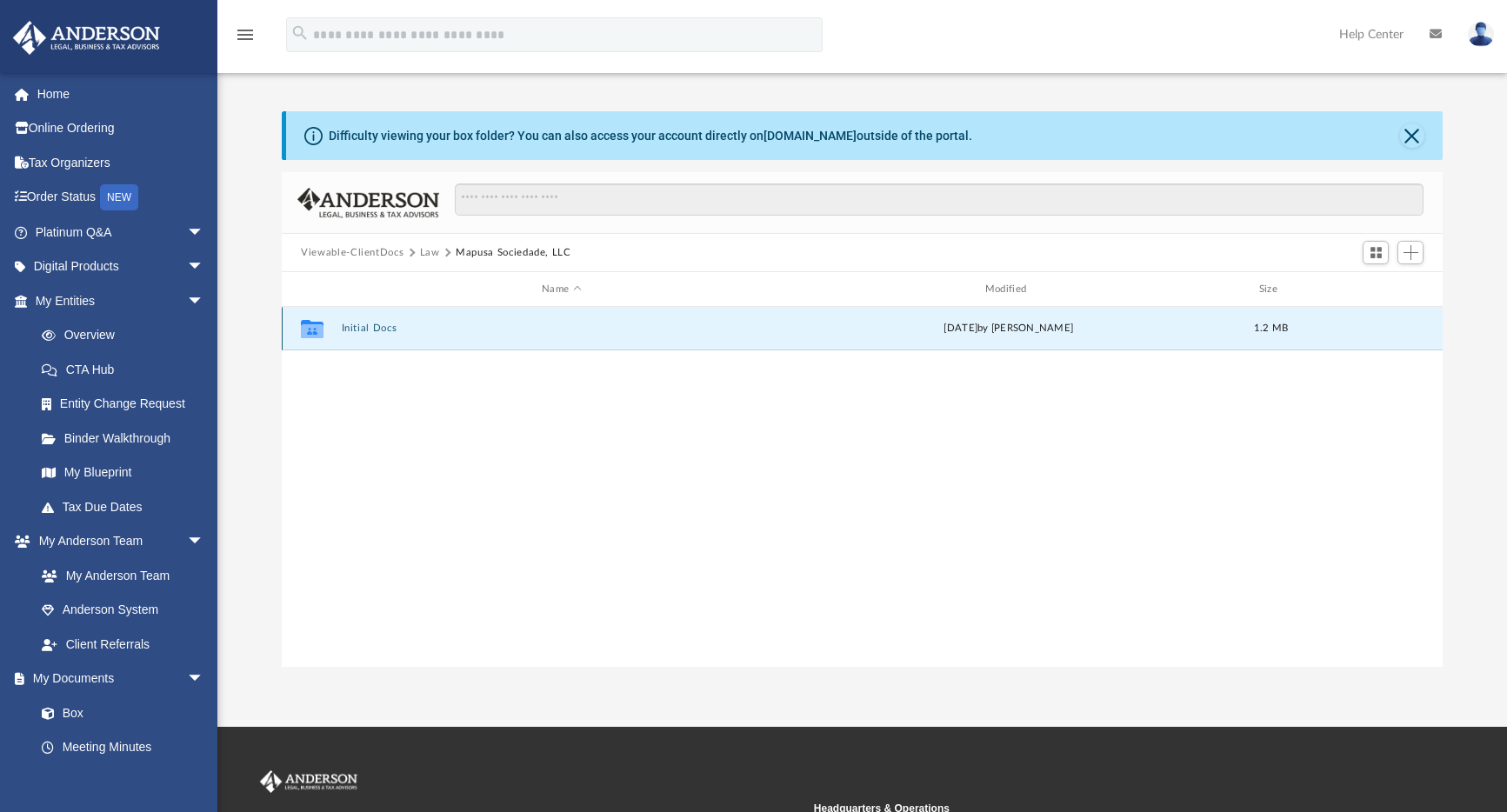
click at [380, 331] on button "Initial Docs" at bounding box center [562, 329] width 440 height 11
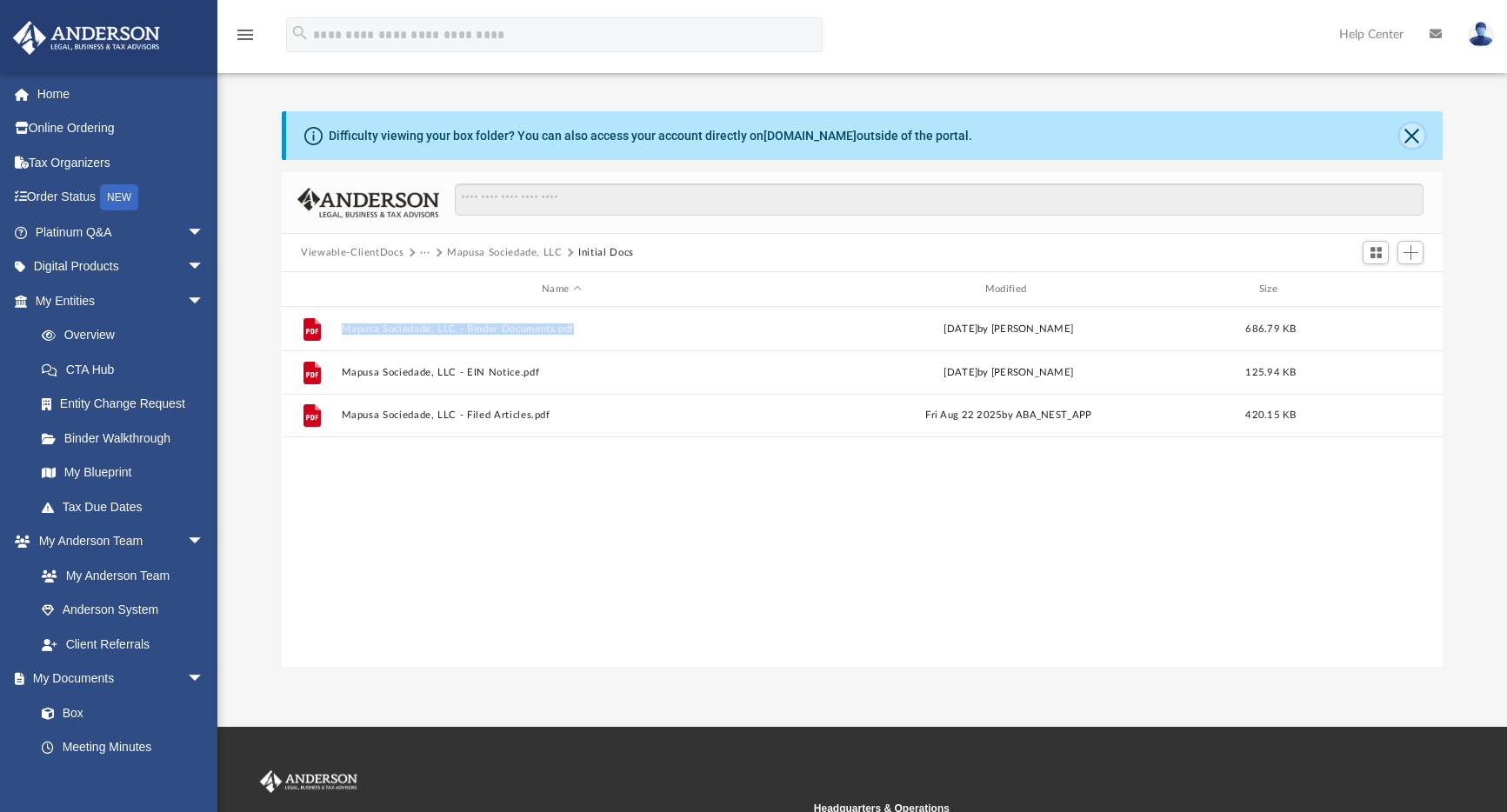
click at [1417, 136] on button "Close" at bounding box center [1412, 136] width 24 height 24
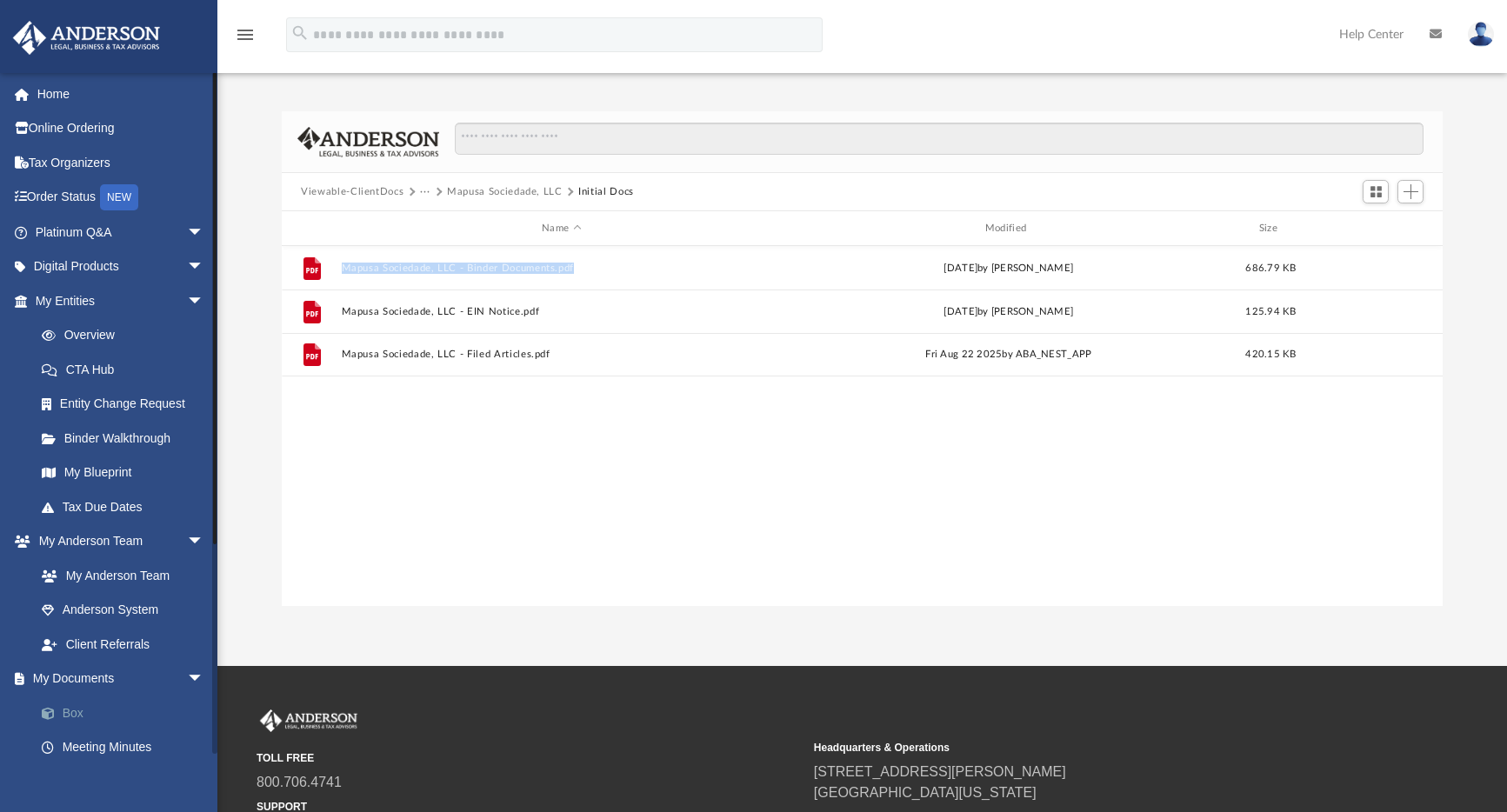
click at [78, 716] on link "Box" at bounding box center [127, 713] width 206 height 35
click at [80, 713] on link "Box" at bounding box center [127, 713] width 206 height 35
click at [1420, 199] on button "Add" at bounding box center [1411, 192] width 26 height 24
click at [1394, 257] on li "New Folder" at bounding box center [1386, 254] width 55 height 19
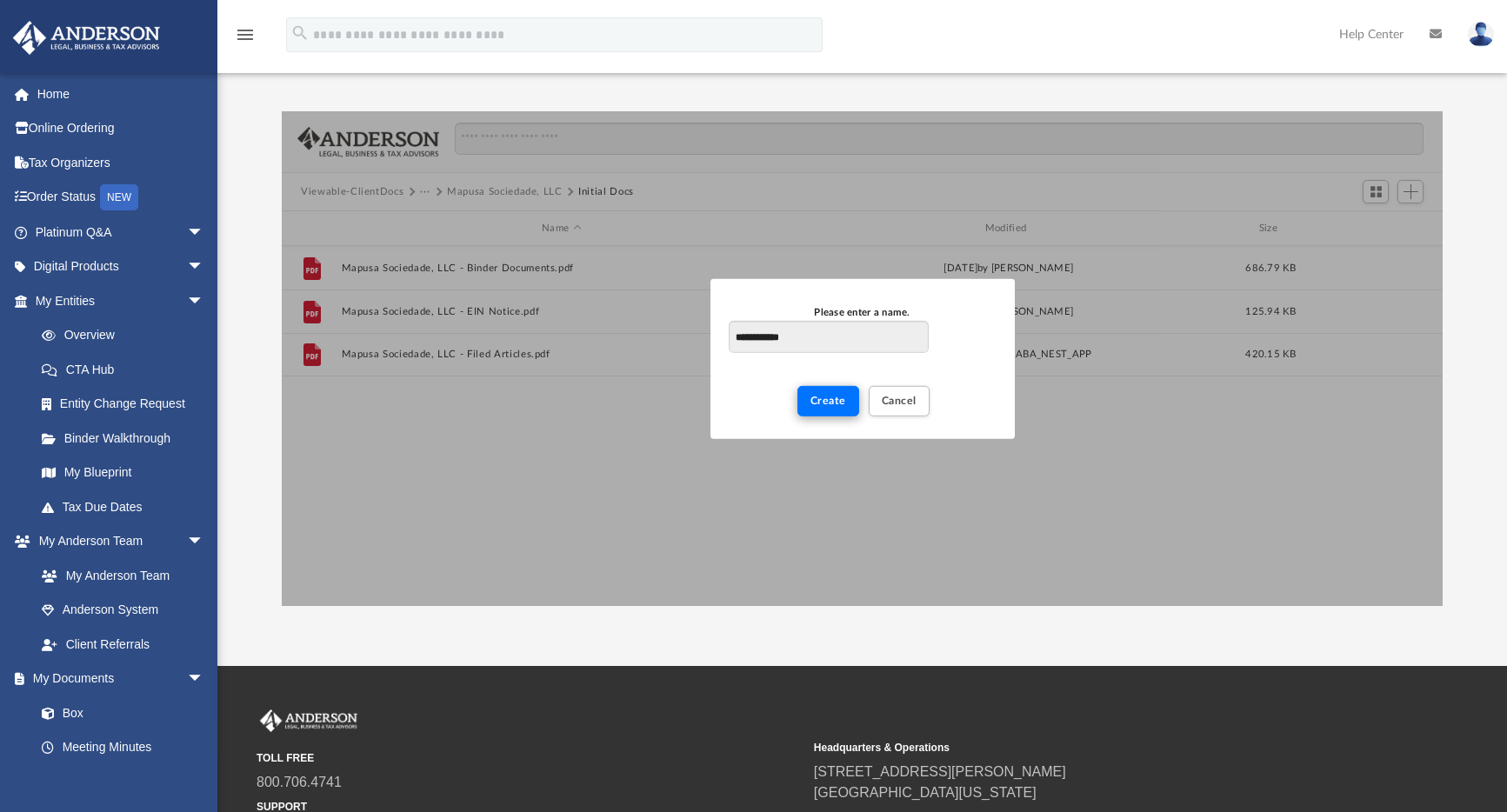
type input "**********"
click at [823, 398] on span "Create" at bounding box center [829, 400] width 36 height 10
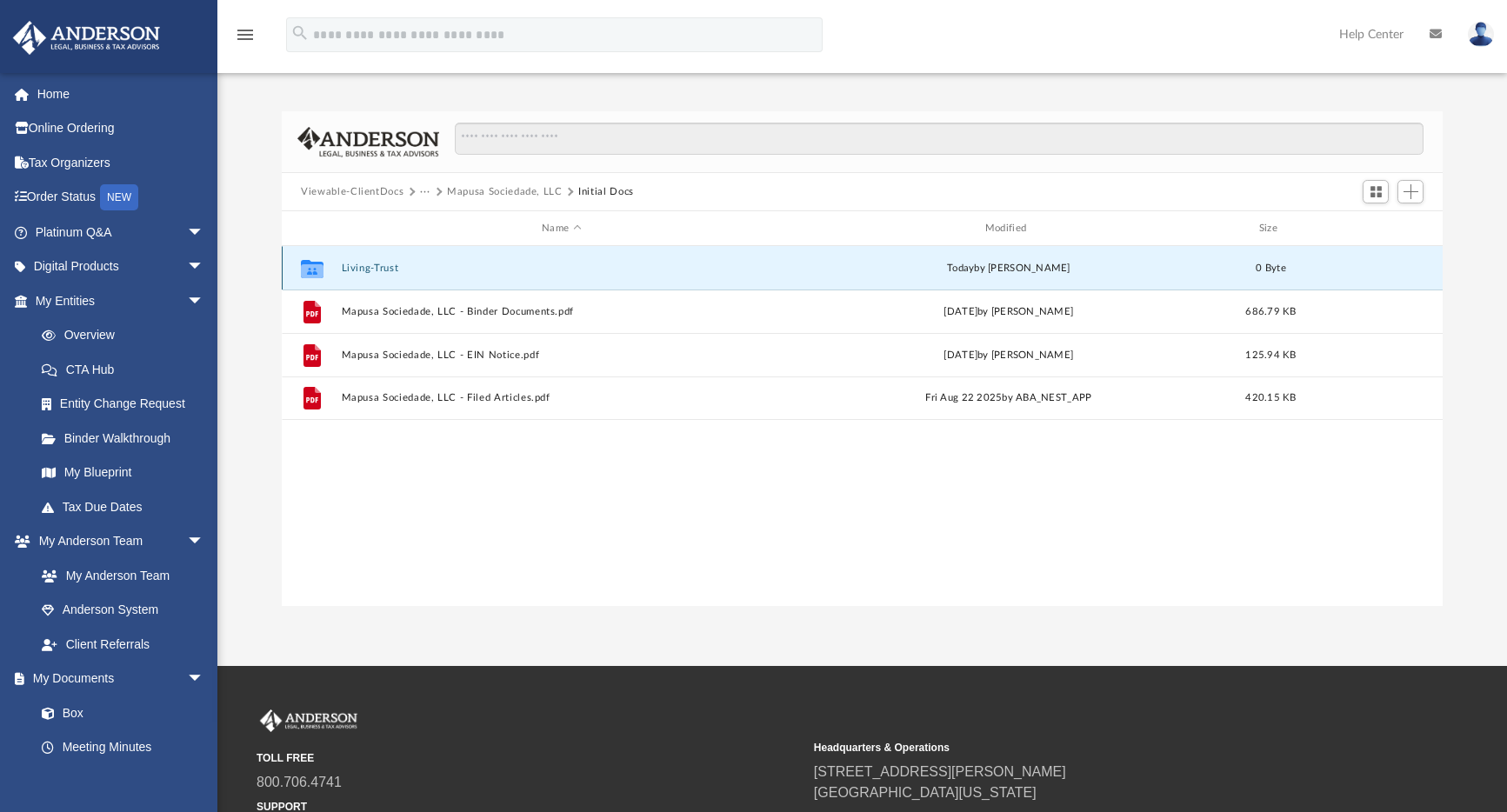
click at [381, 270] on button "Living-Trust" at bounding box center [562, 268] width 440 height 11
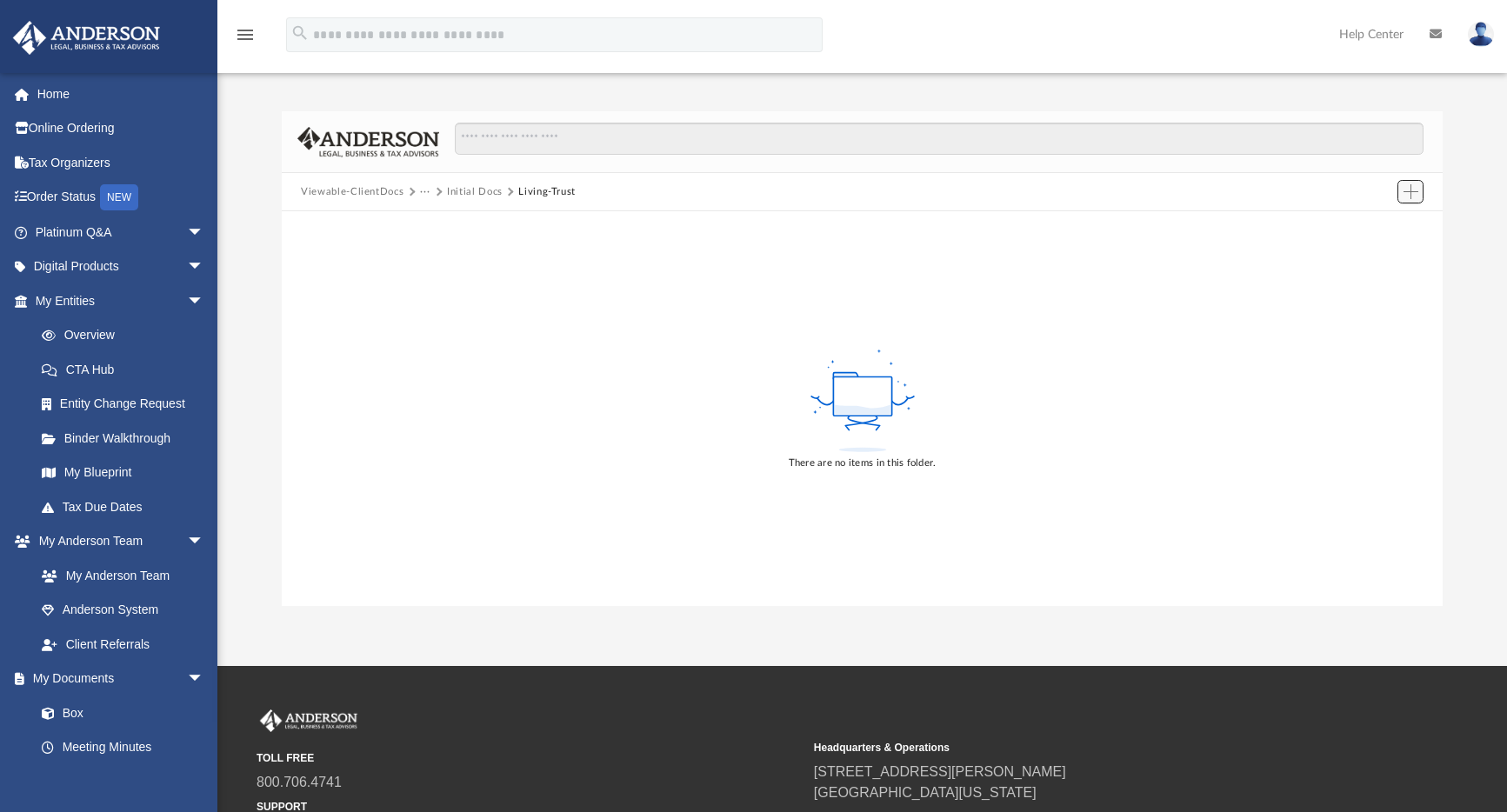
click at [1415, 191] on span "Add" at bounding box center [1411, 192] width 15 height 15
click at [1388, 225] on li "Upload" at bounding box center [1386, 226] width 55 height 19
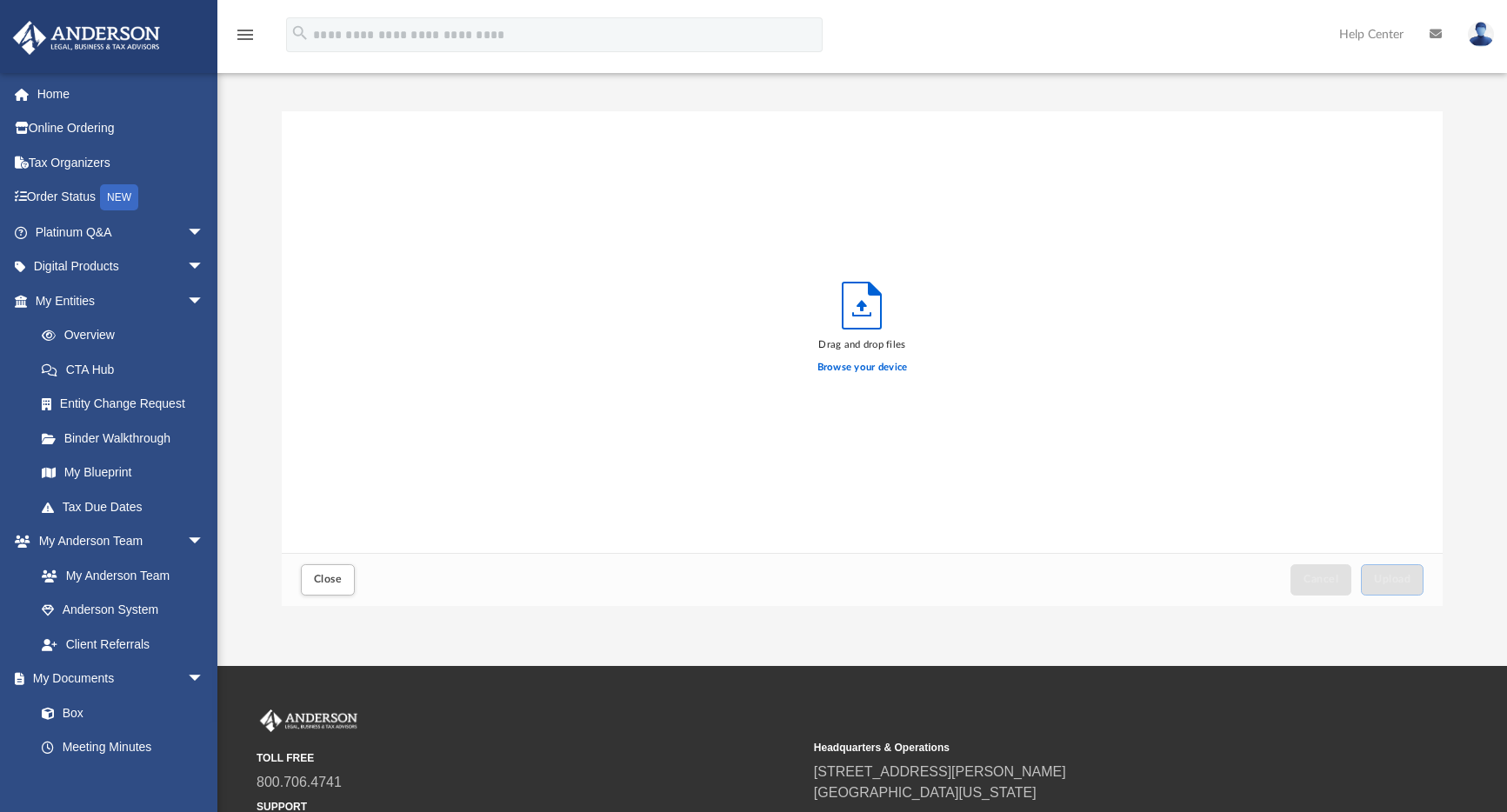
scroll to position [428, 1148]
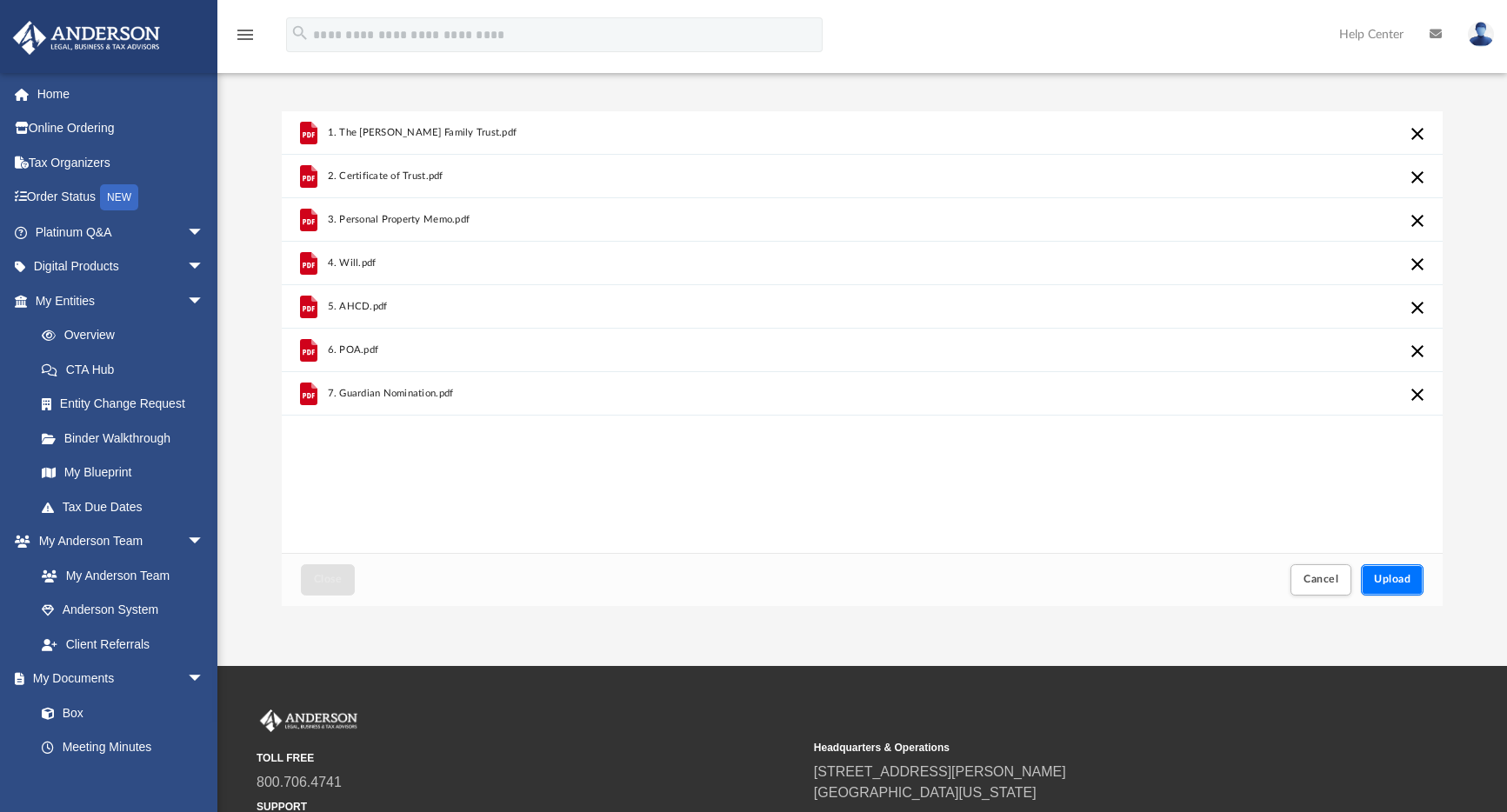
click at [1404, 590] on button "Upload" at bounding box center [1392, 580] width 63 height 31
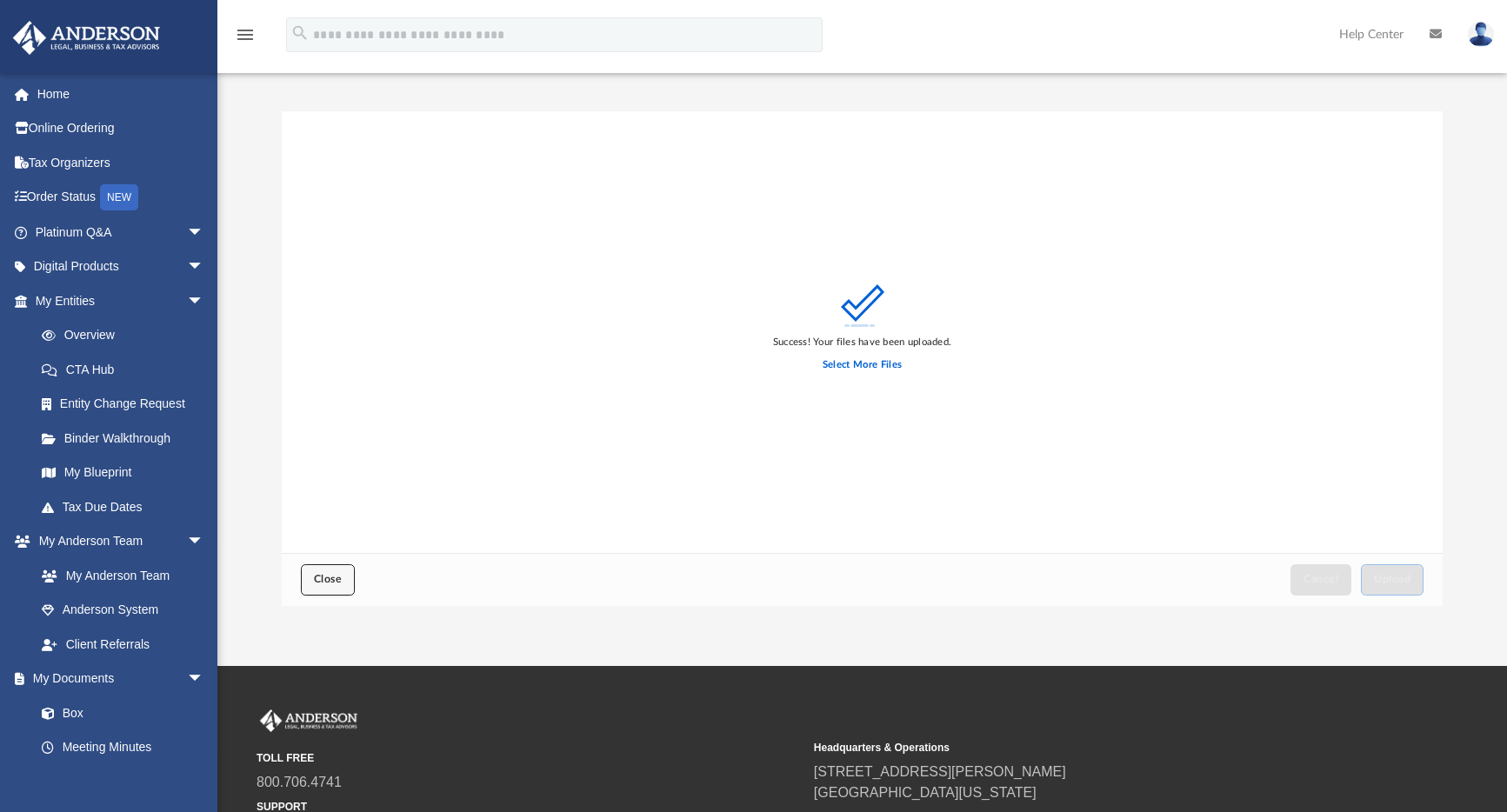
click at [332, 576] on span "Close" at bounding box center [328, 579] width 28 height 10
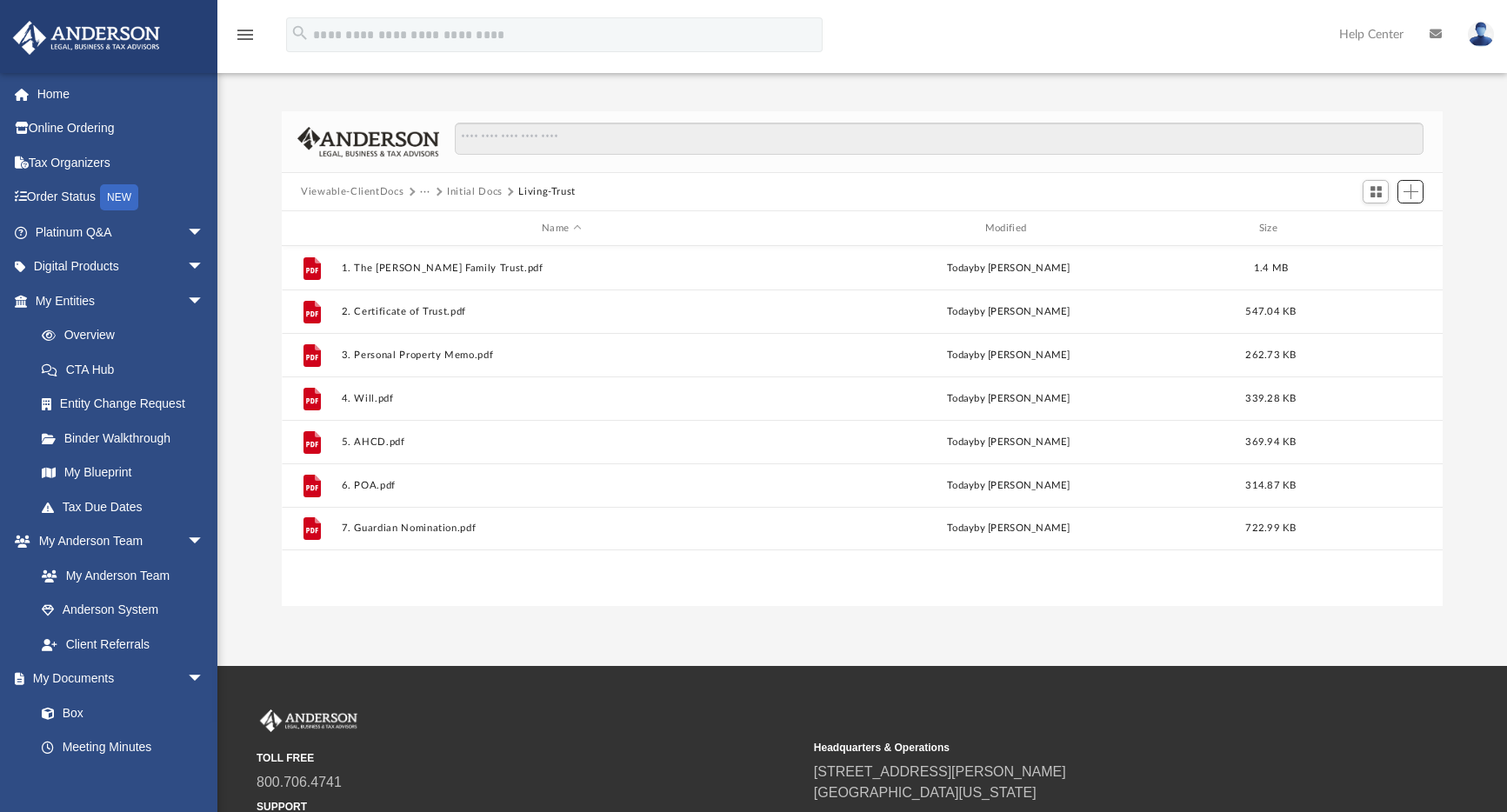
scroll to position [382, 1148]
click at [469, 188] on button "Initial Docs" at bounding box center [474, 192] width 55 height 16
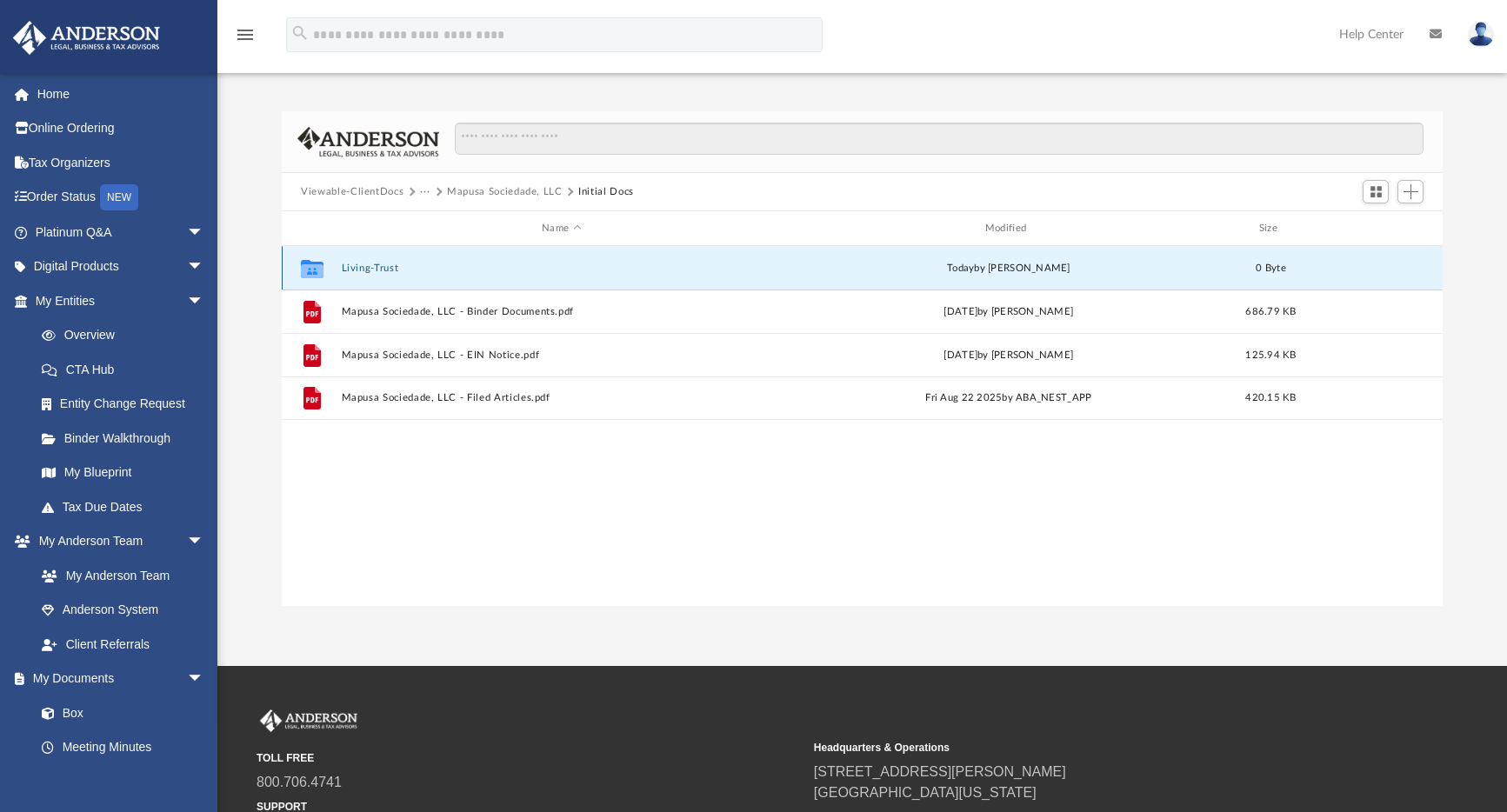
click at [306, 266] on icon "grid" at bounding box center [312, 270] width 22 height 14
click at [312, 270] on icon "grid" at bounding box center [312, 270] width 22 height 14
click at [348, 272] on button "Living-Trust" at bounding box center [562, 268] width 440 height 11
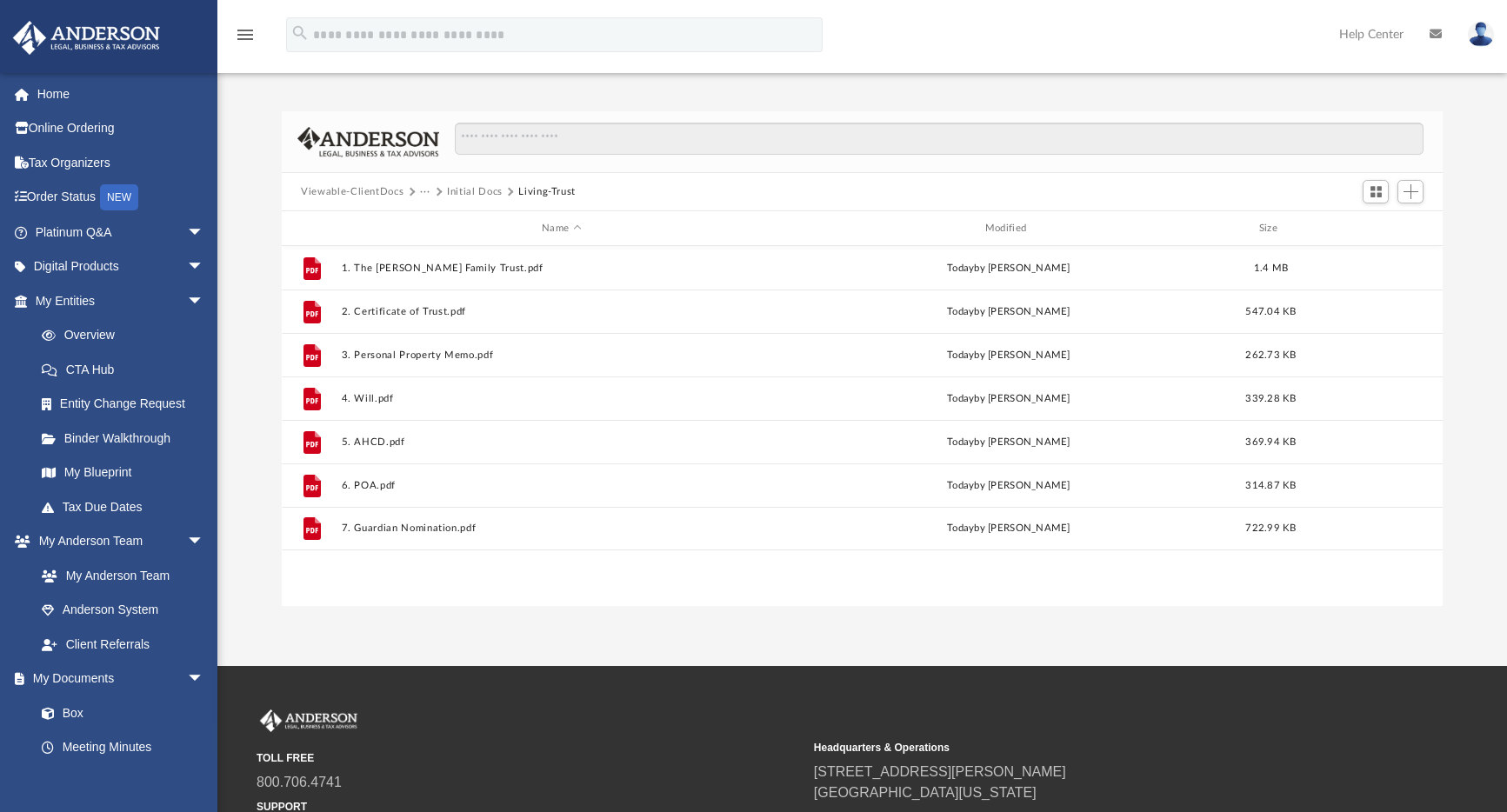
click at [480, 191] on button "Initial Docs" at bounding box center [474, 192] width 55 height 16
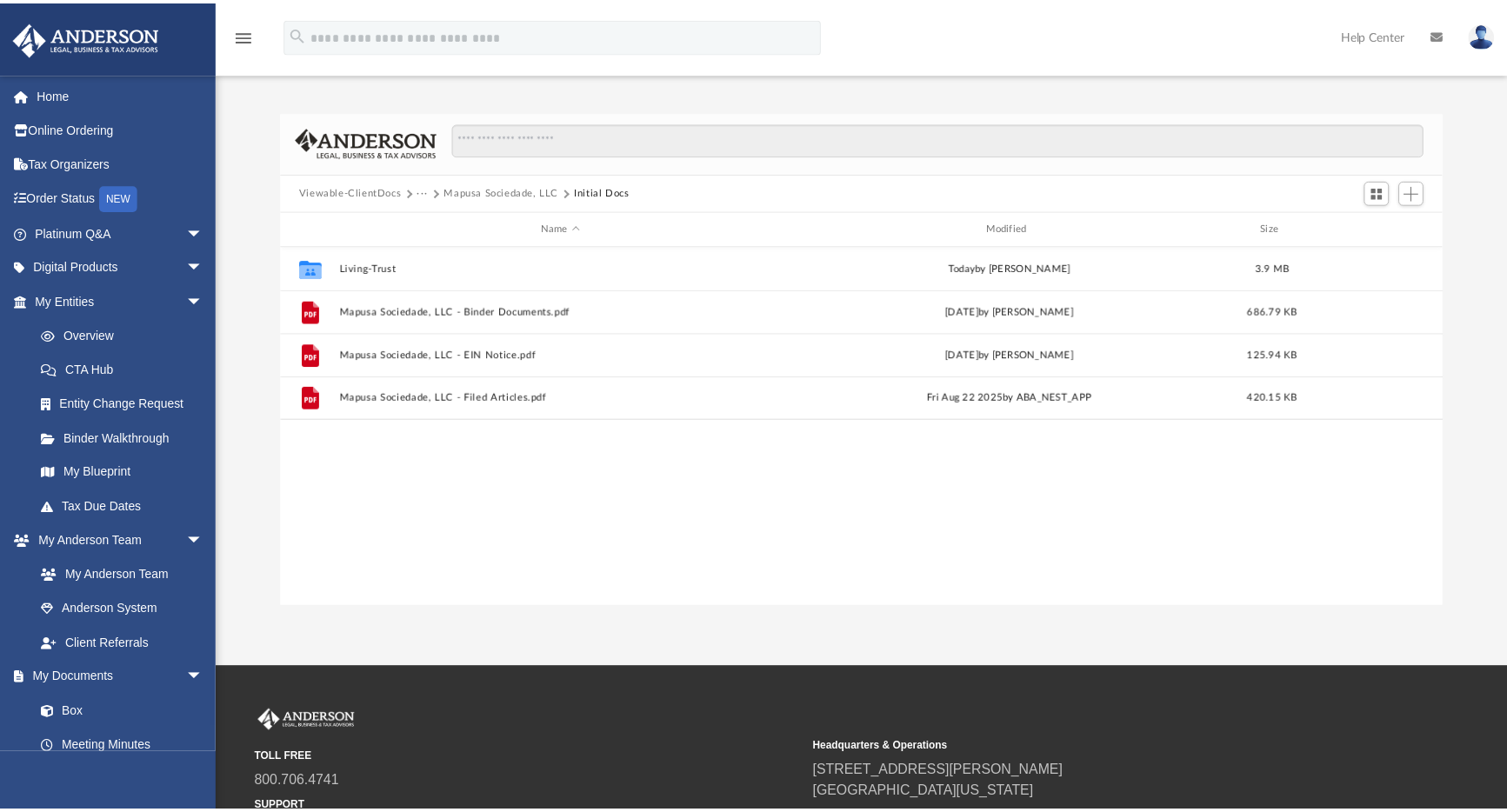
scroll to position [14, 14]
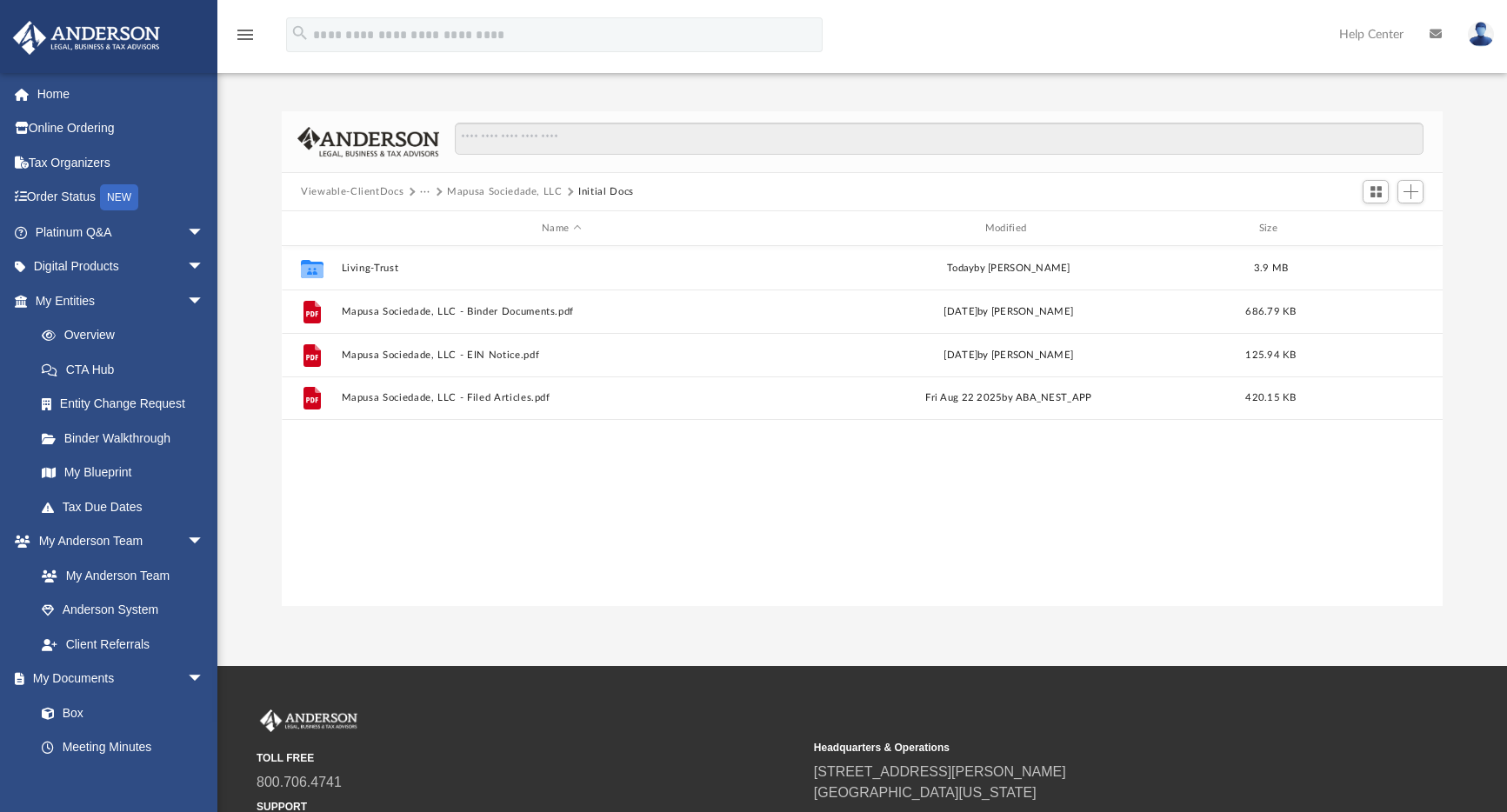
click at [496, 192] on button "Mapusa Sociedade, LLC" at bounding box center [505, 192] width 116 height 16
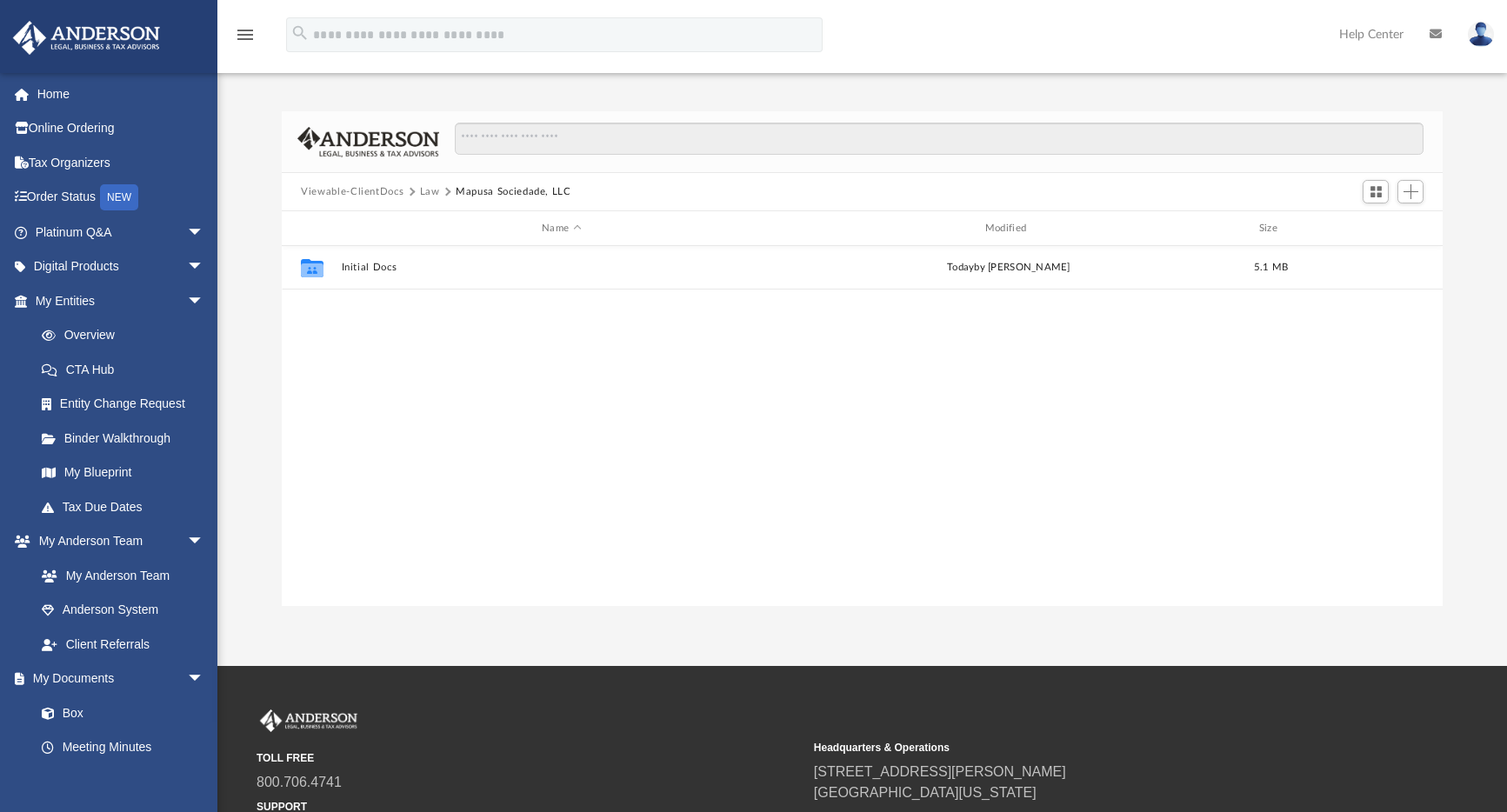
click at [428, 193] on button "Law" at bounding box center [430, 192] width 20 height 16
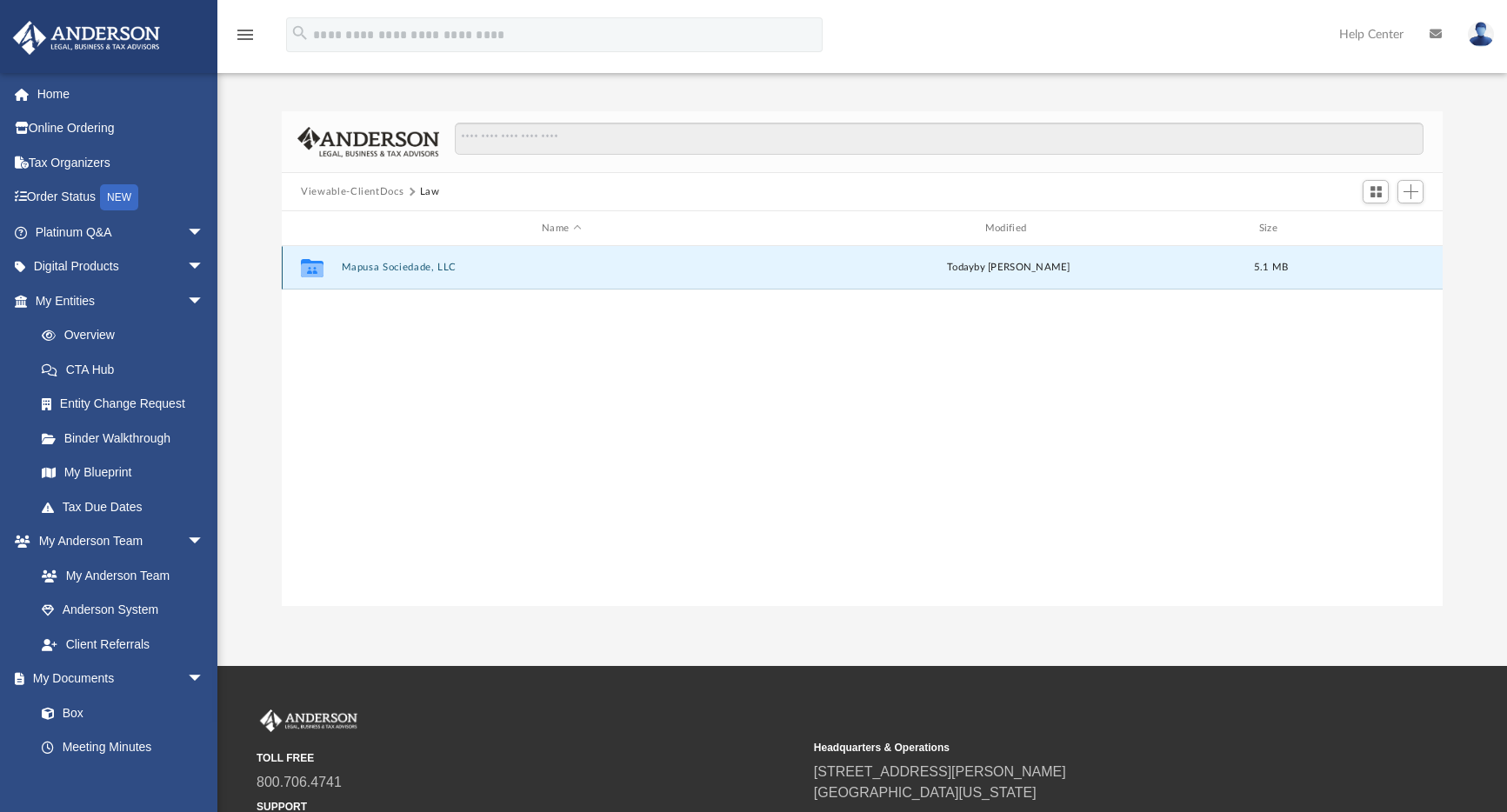
click at [406, 264] on button "Mapusa Sociedade, LLC" at bounding box center [562, 268] width 440 height 11
click at [392, 269] on button "Initial Docs" at bounding box center [562, 268] width 440 height 11
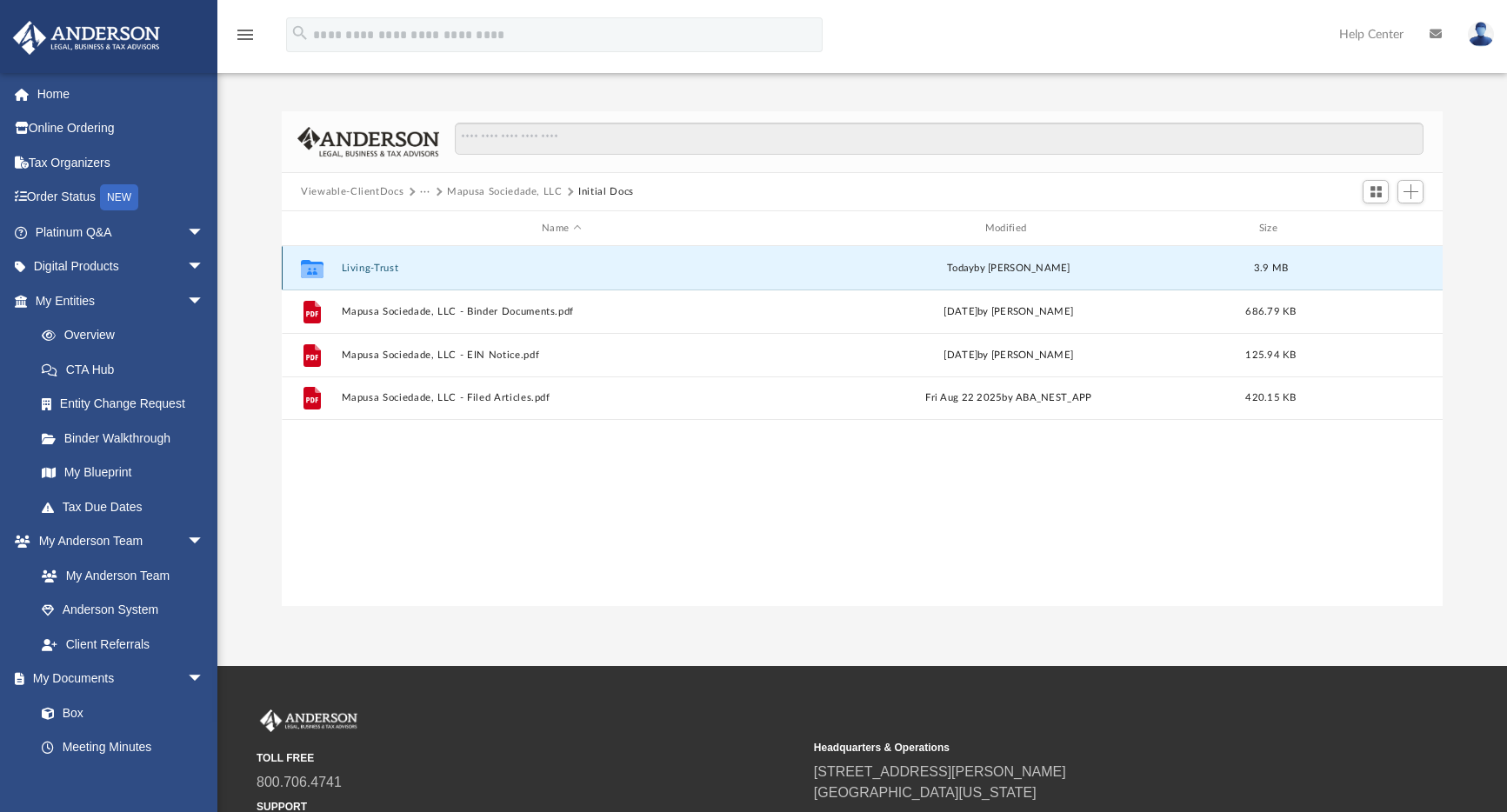
click at [393, 267] on button "Living-Trust" at bounding box center [562, 268] width 440 height 11
